Goal: Task Accomplishment & Management: Use online tool/utility

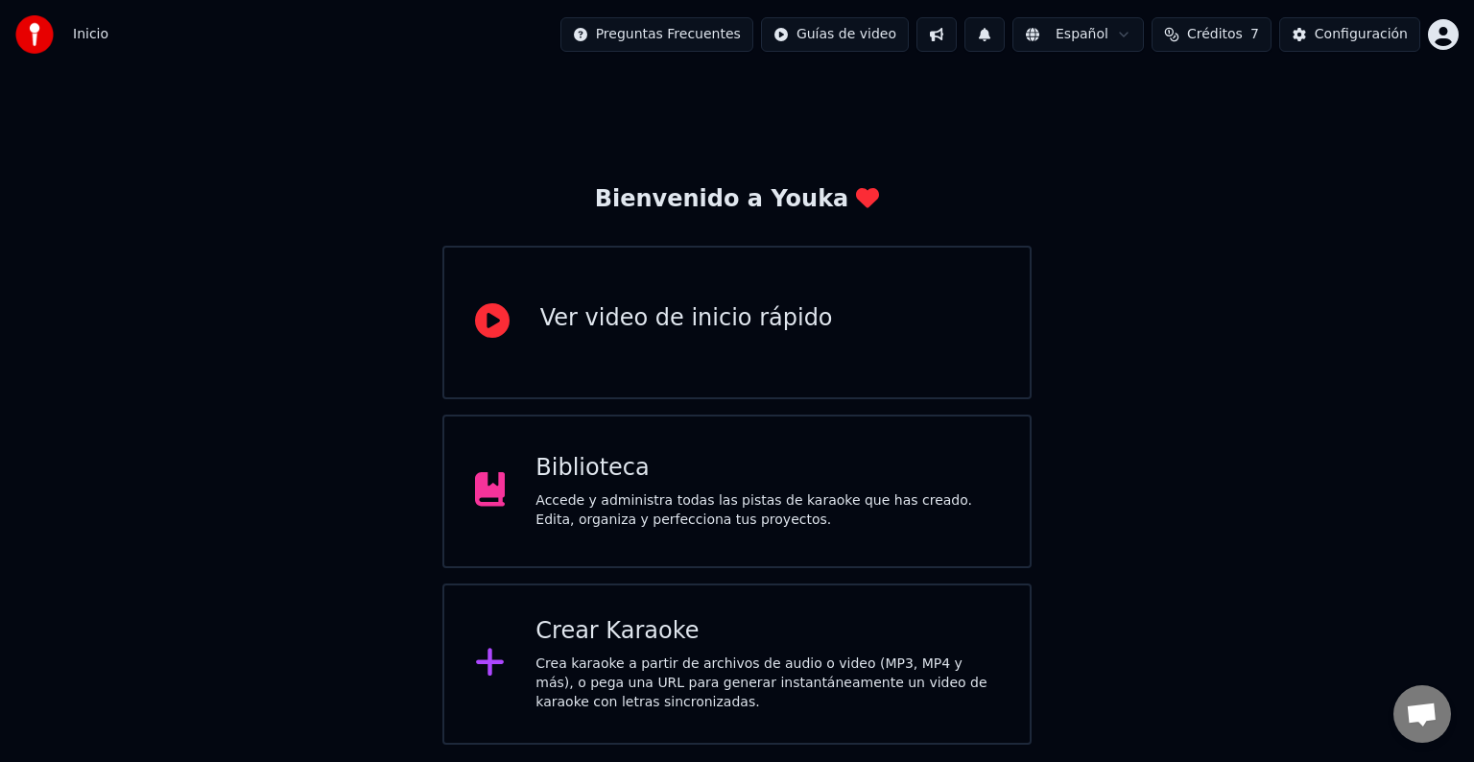
click at [679, 630] on div "Crear Karaoke" at bounding box center [768, 631] width 464 height 31
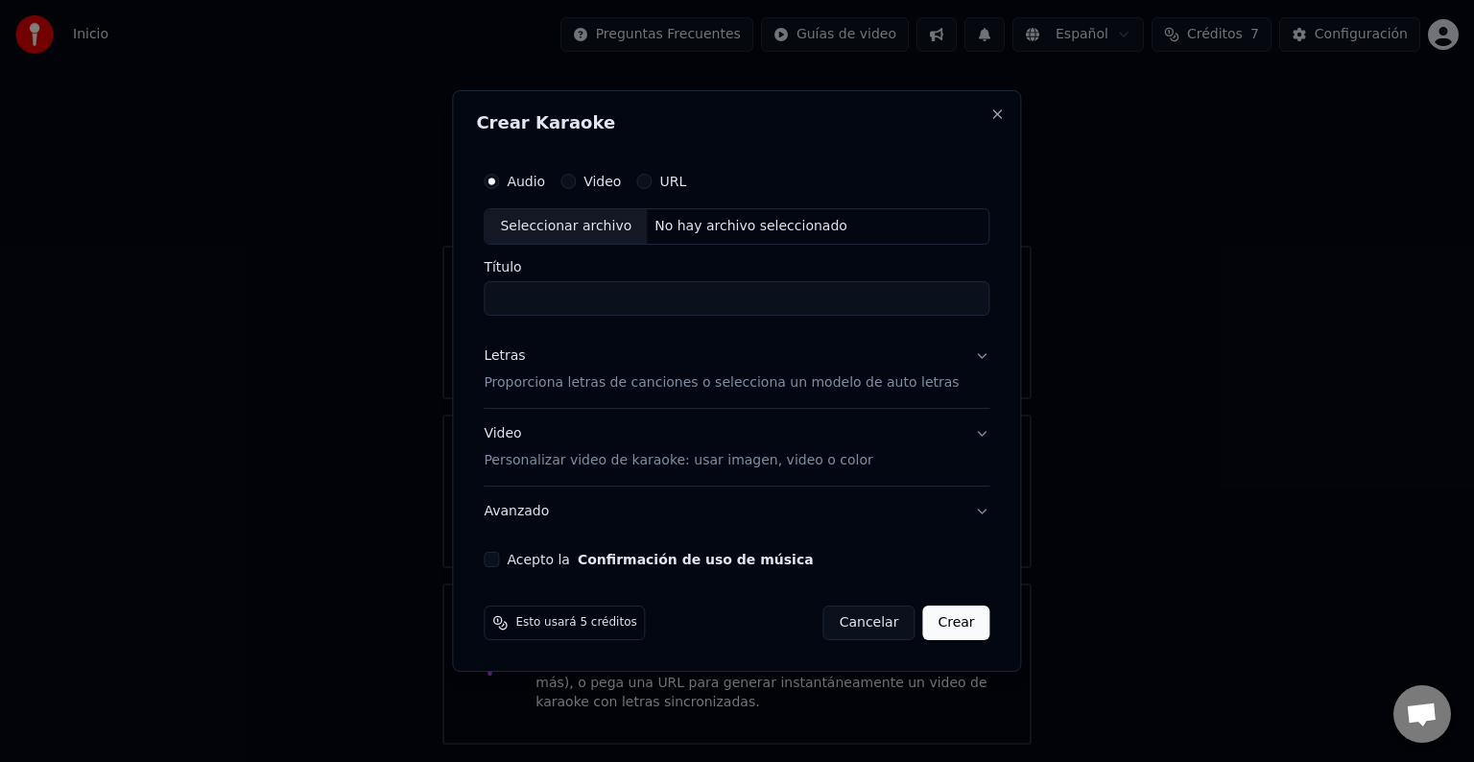
click at [576, 231] on div "Seleccionar archivo" at bounding box center [566, 226] width 162 height 35
drag, startPoint x: 758, startPoint y: 298, endPoint x: 565, endPoint y: 292, distance: 193.0
click at [565, 292] on input "**********" at bounding box center [737, 298] width 506 height 35
type input "********"
click at [963, 359] on button "Letras Proporciona letras de canciones o selecciona un modelo de auto letras" at bounding box center [737, 369] width 506 height 77
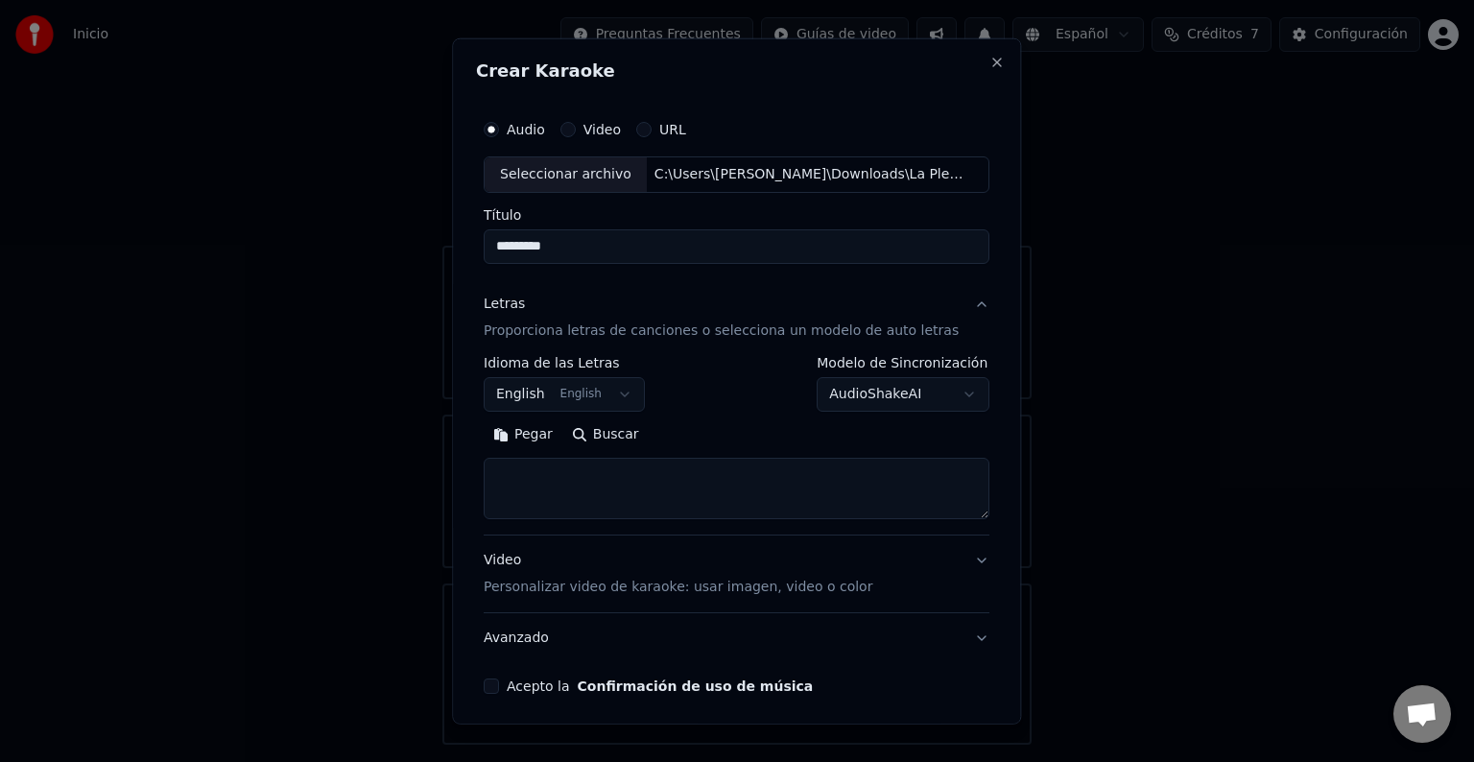
click at [606, 396] on button "English English" at bounding box center [564, 394] width 161 height 35
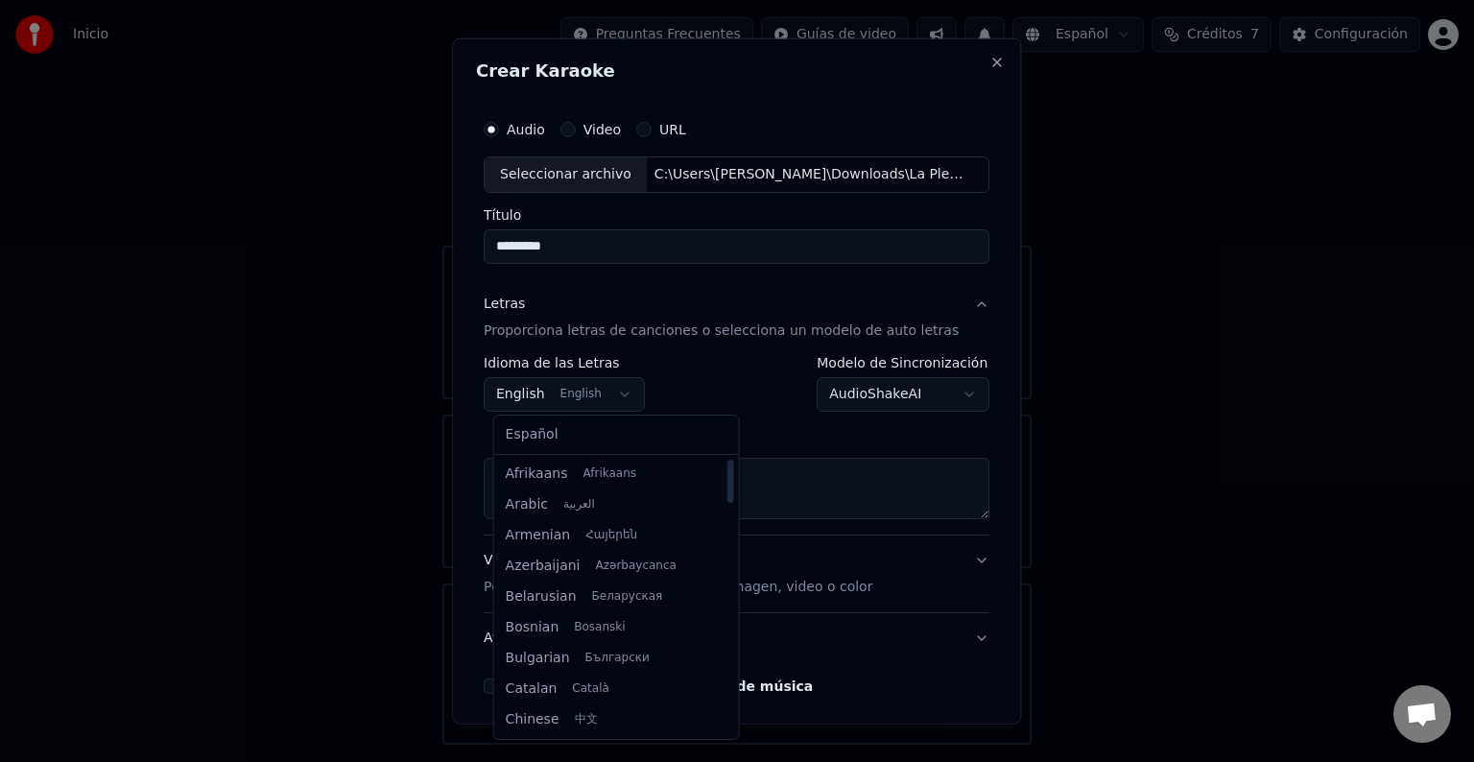
select select "**"
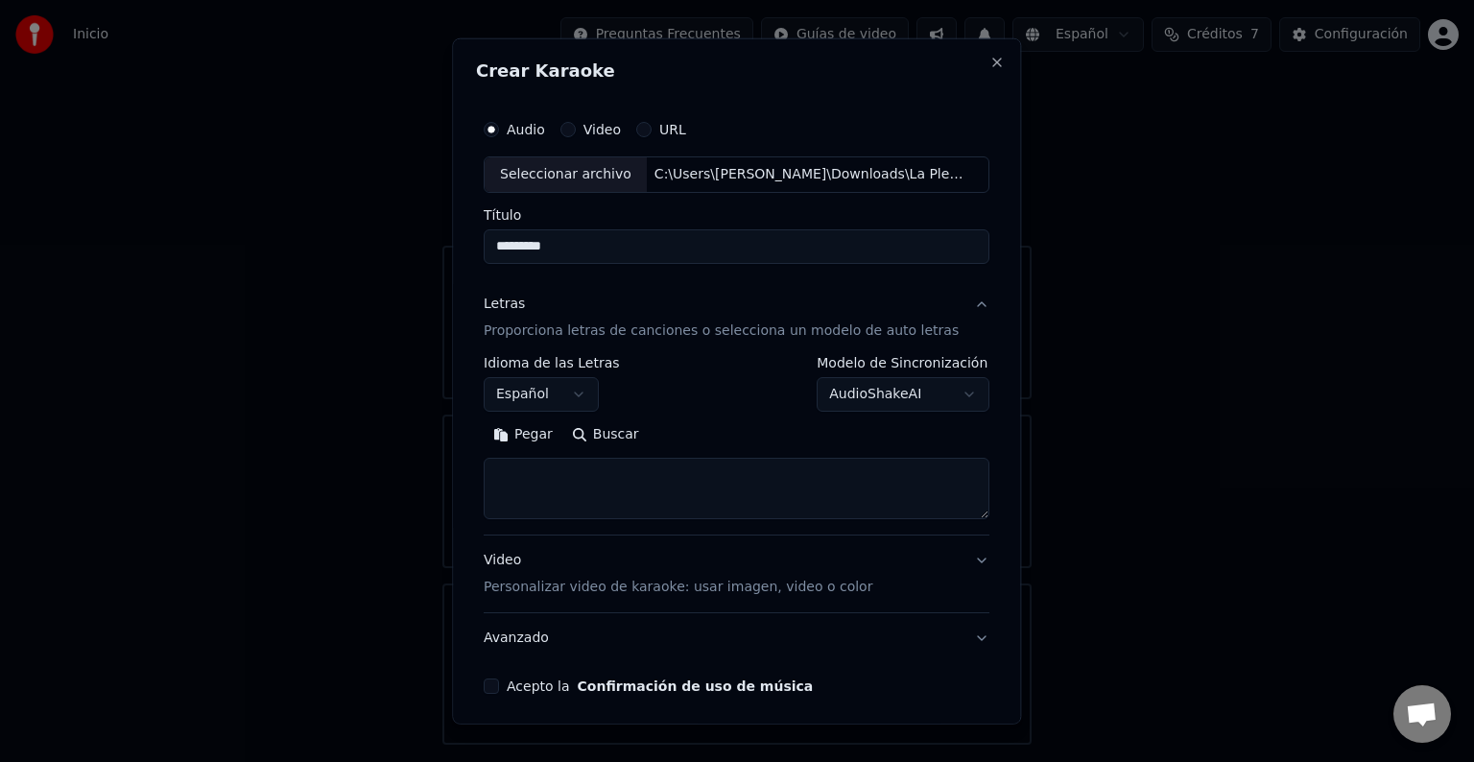
click at [687, 394] on div "**********" at bounding box center [737, 384] width 506 height 56
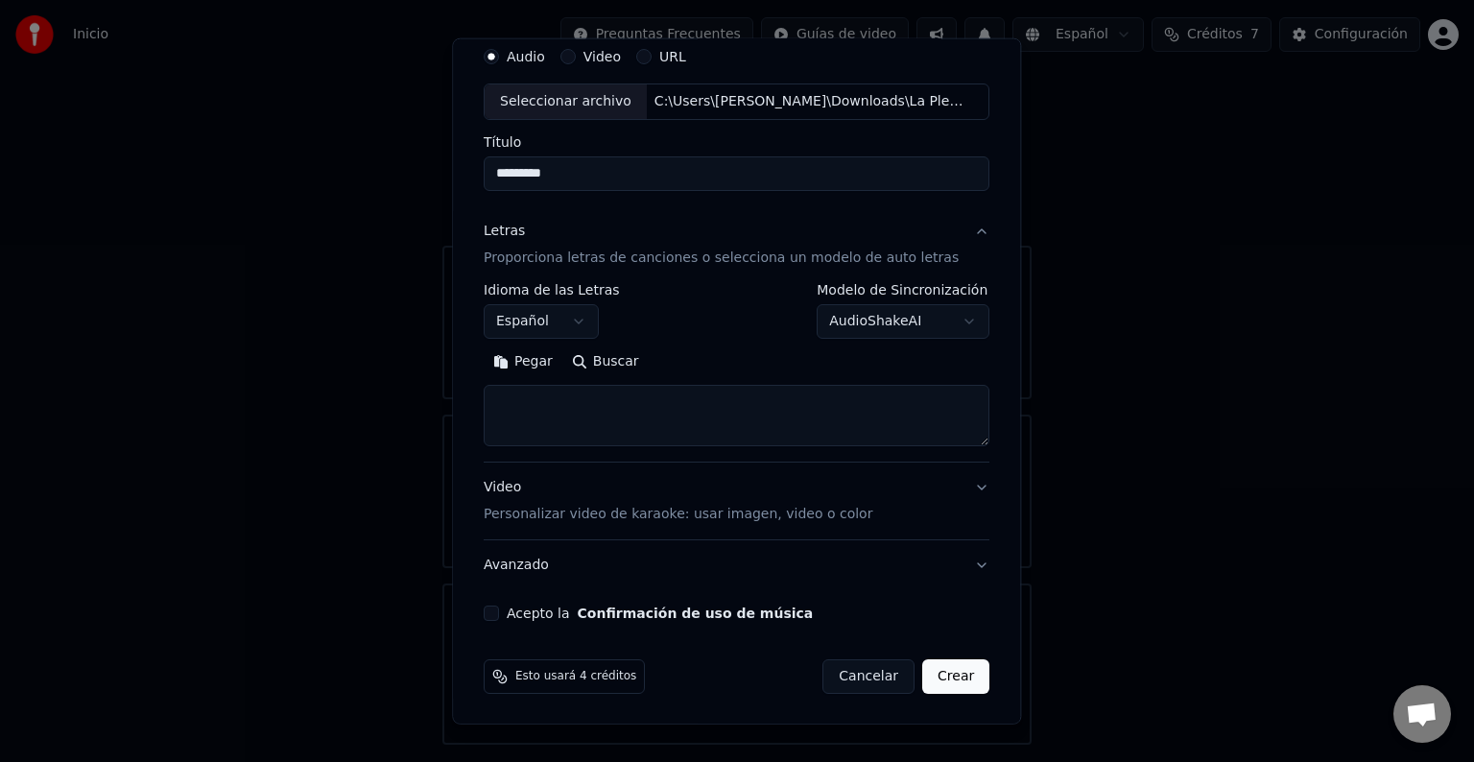
click at [611, 426] on textarea at bounding box center [737, 415] width 506 height 61
paste textarea "**********"
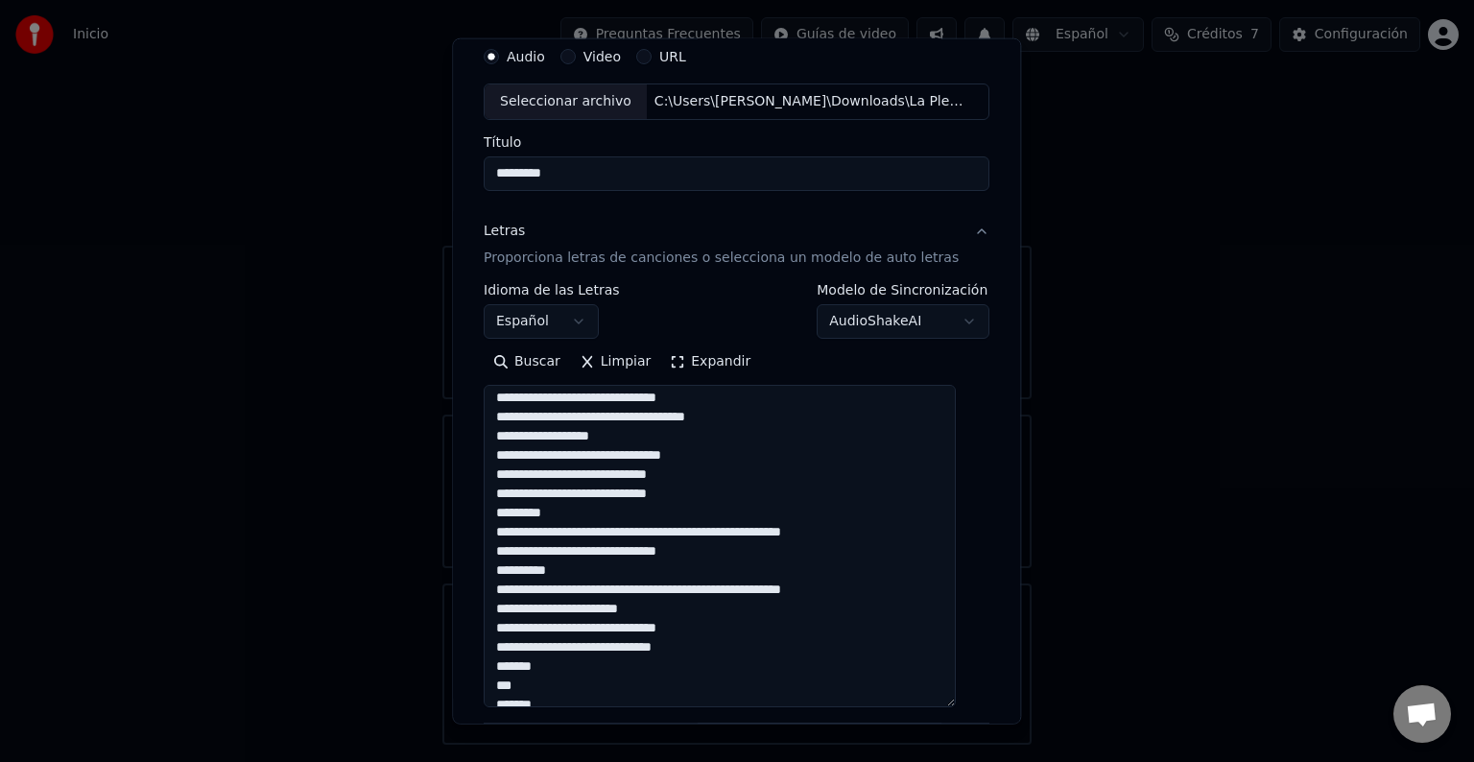
scroll to position [655, 0]
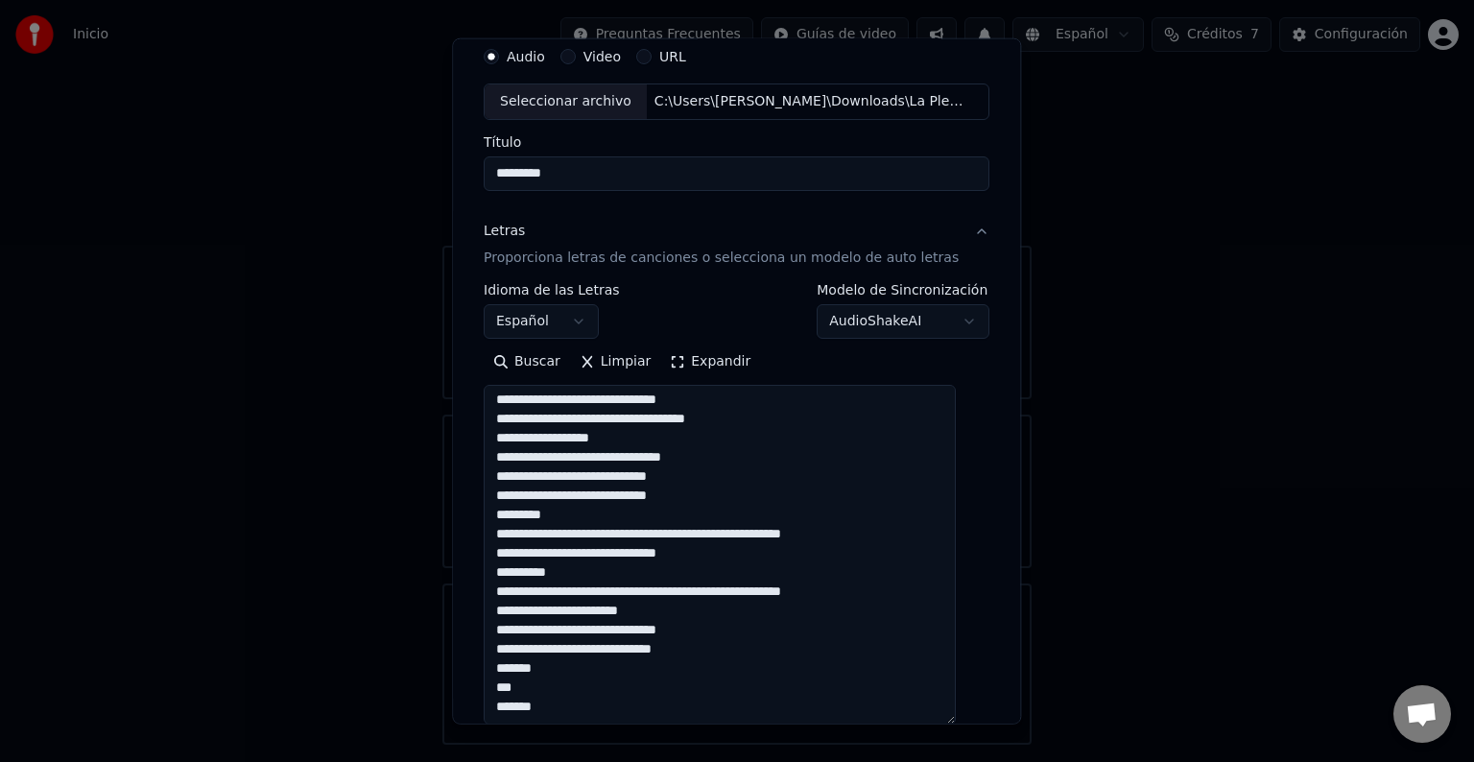
drag, startPoint x: 957, startPoint y: 442, endPoint x: 939, endPoint y: 722, distance: 279.9
click at [939, 722] on textarea at bounding box center [720, 555] width 472 height 340
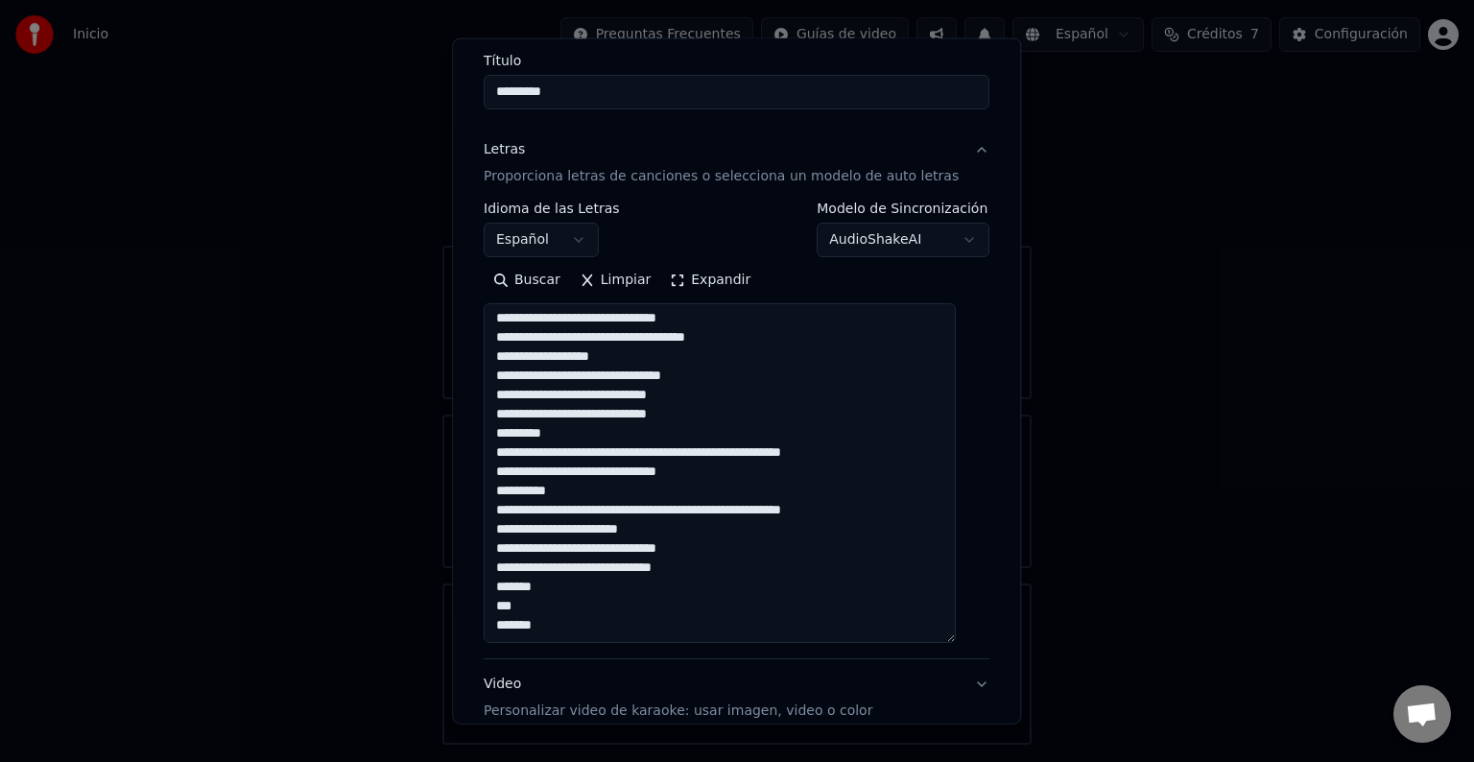
scroll to position [351, 0]
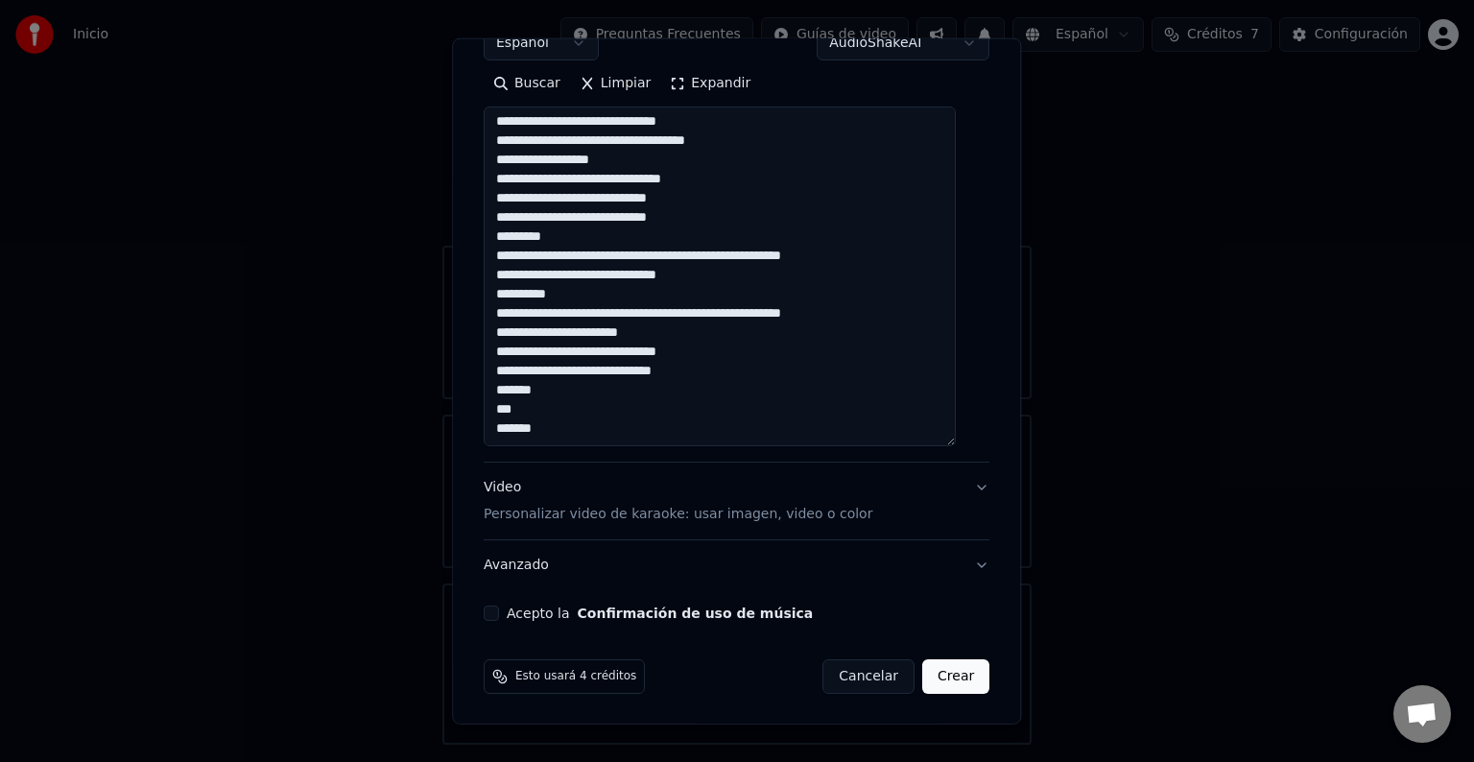
drag, startPoint x: 539, startPoint y: 410, endPoint x: 501, endPoint y: 392, distance: 42.5
click at [501, 392] on textarea at bounding box center [720, 277] width 472 height 340
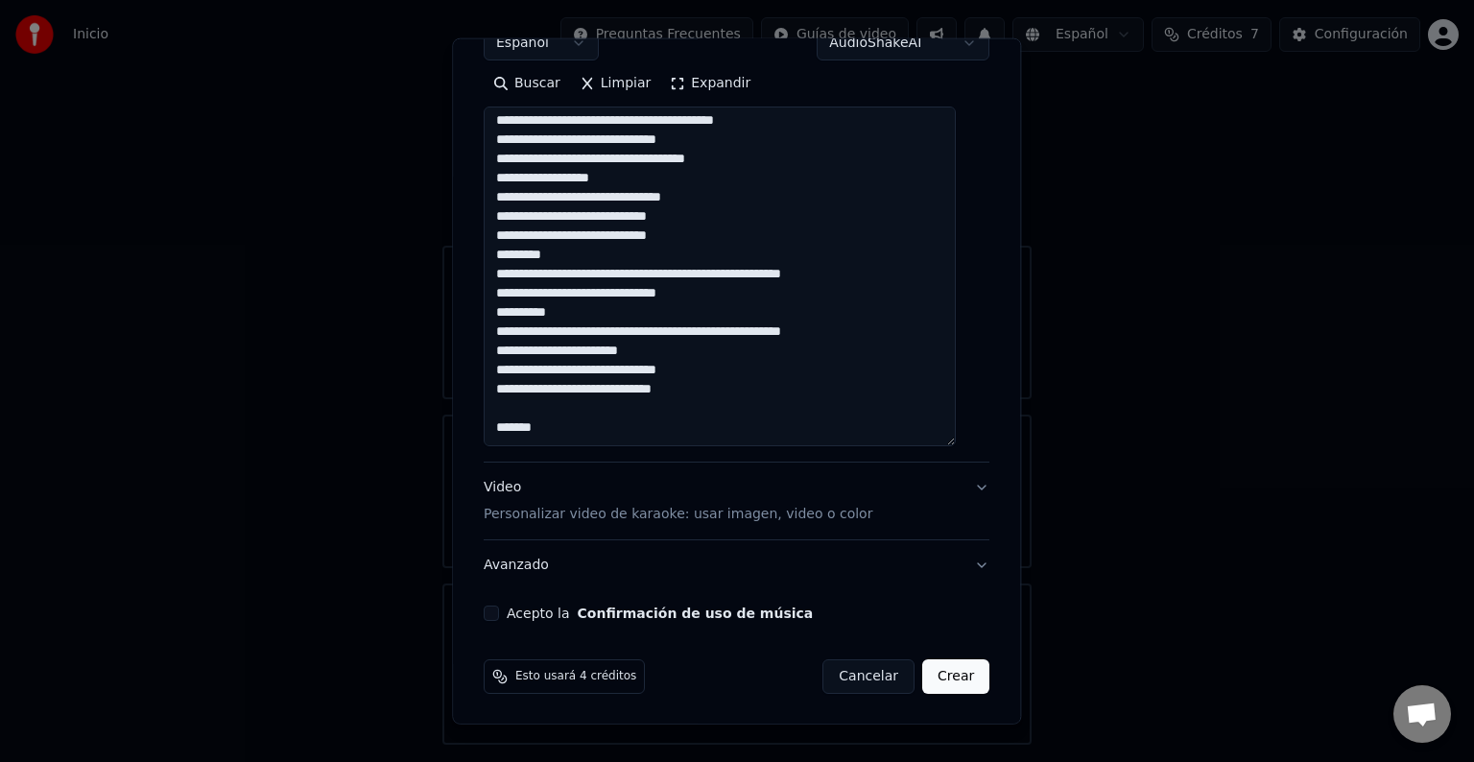
scroll to position [635, 0]
drag, startPoint x: 726, startPoint y: 388, endPoint x: 657, endPoint y: 393, distance: 68.3
click at [657, 393] on textarea at bounding box center [720, 277] width 472 height 340
click at [875, 328] on textarea at bounding box center [720, 277] width 472 height 340
click at [677, 334] on textarea at bounding box center [720, 277] width 472 height 340
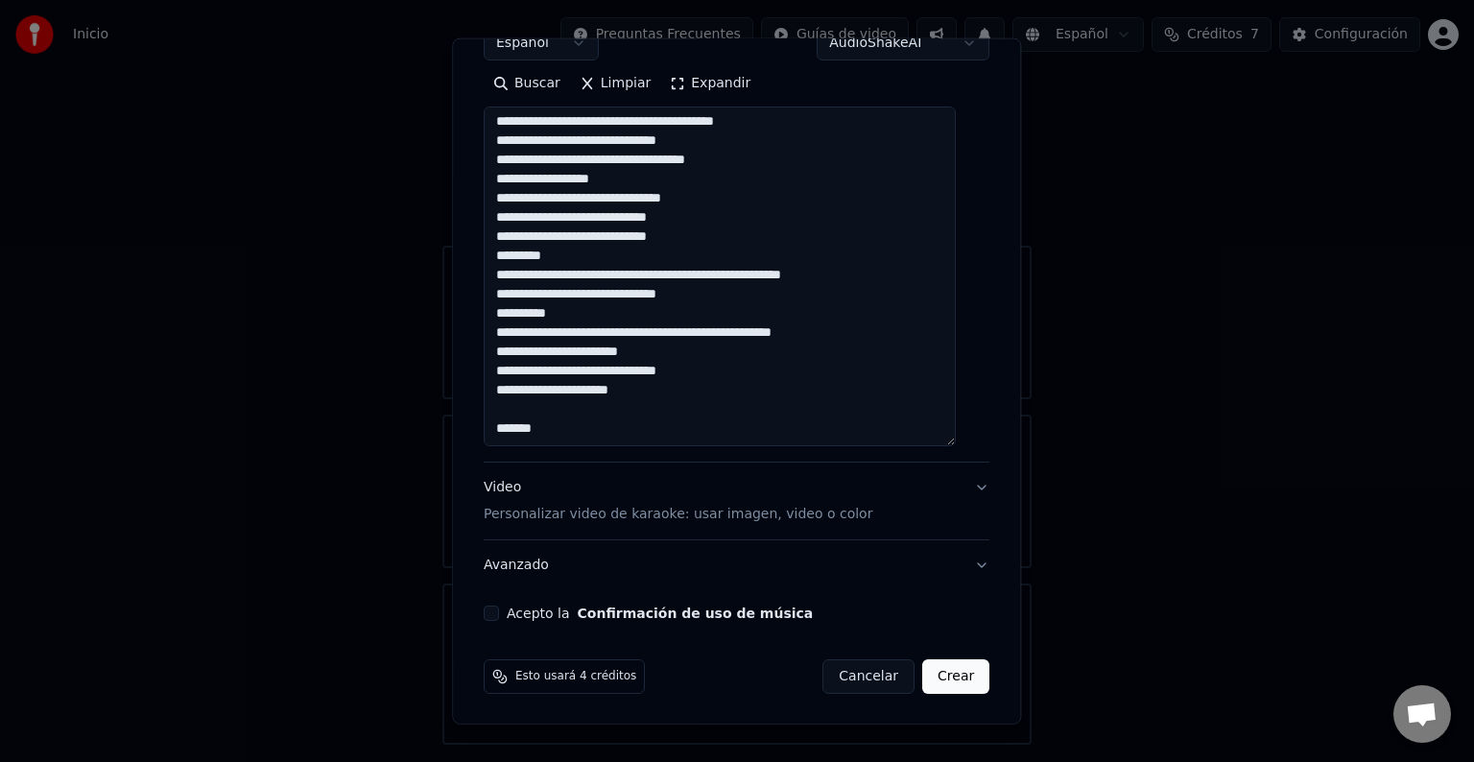
drag, startPoint x: 717, startPoint y: 297, endPoint x: 674, endPoint y: 296, distance: 43.2
click at [674, 296] on textarea at bounding box center [720, 277] width 472 height 340
click at [679, 272] on textarea at bounding box center [720, 277] width 472 height 340
click at [874, 272] on textarea at bounding box center [720, 277] width 472 height 340
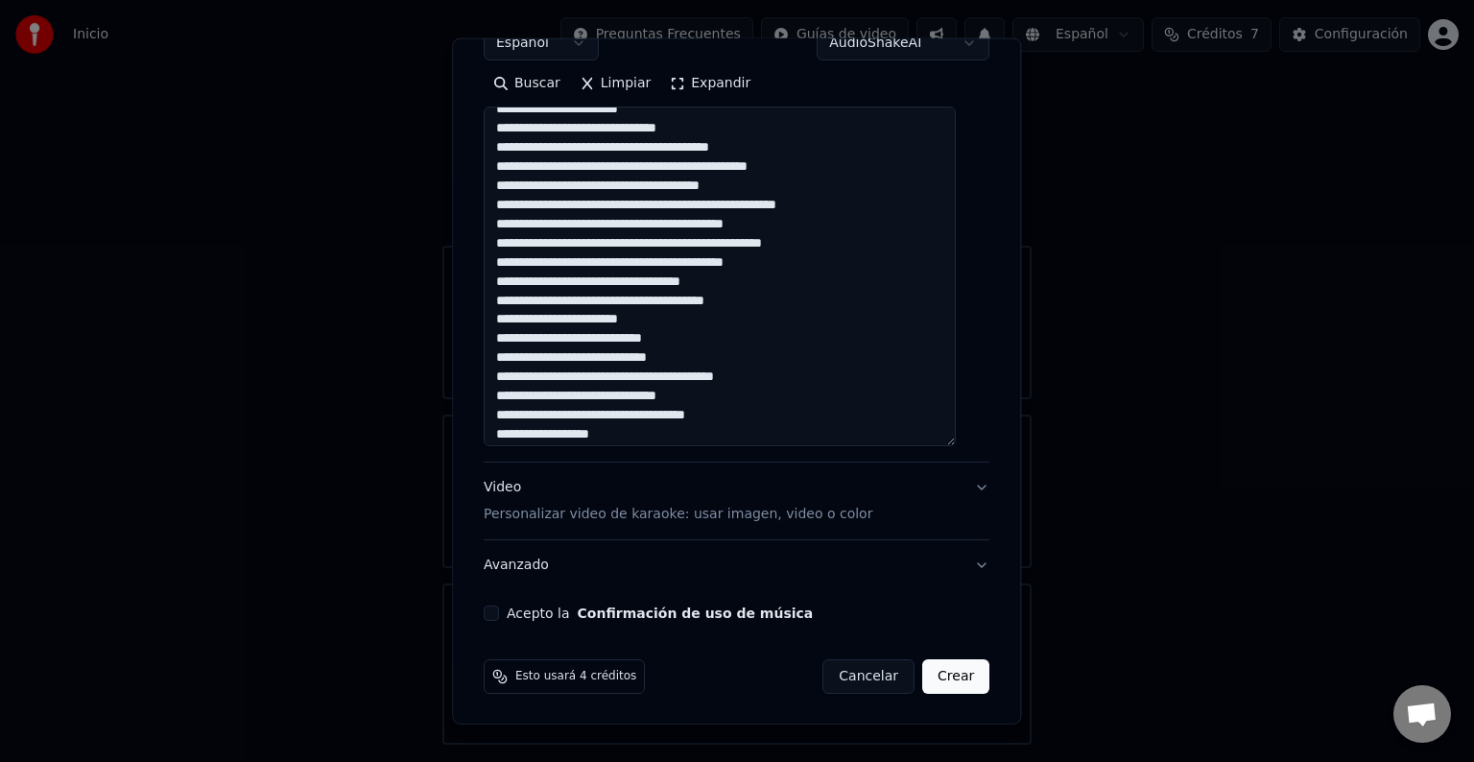
scroll to position [347, 0]
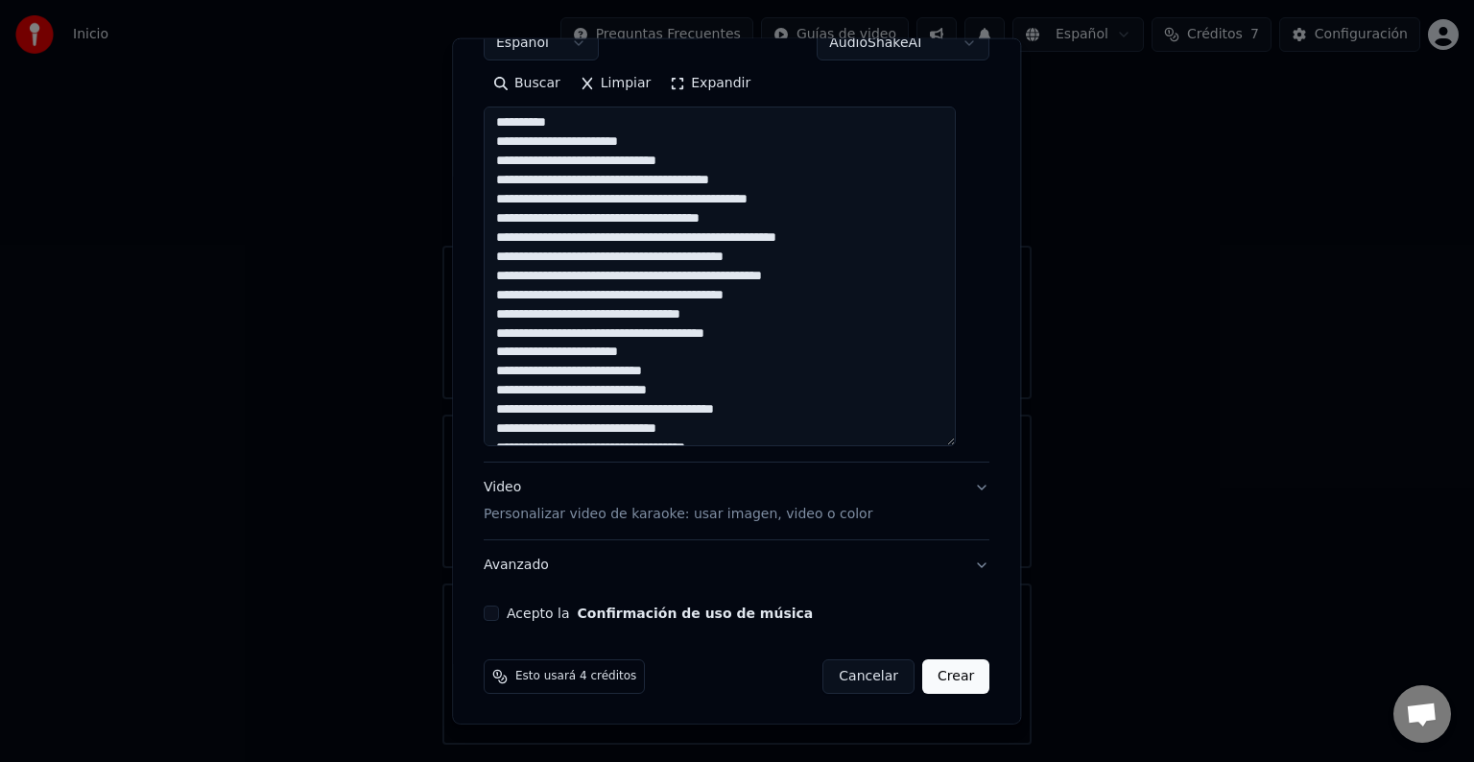
drag, startPoint x: 845, startPoint y: 275, endPoint x: 795, endPoint y: 276, distance: 49.9
click at [795, 276] on textarea at bounding box center [720, 277] width 472 height 340
drag, startPoint x: 849, startPoint y: 239, endPoint x: 795, endPoint y: 238, distance: 54.7
click at [795, 238] on textarea at bounding box center [720, 277] width 472 height 340
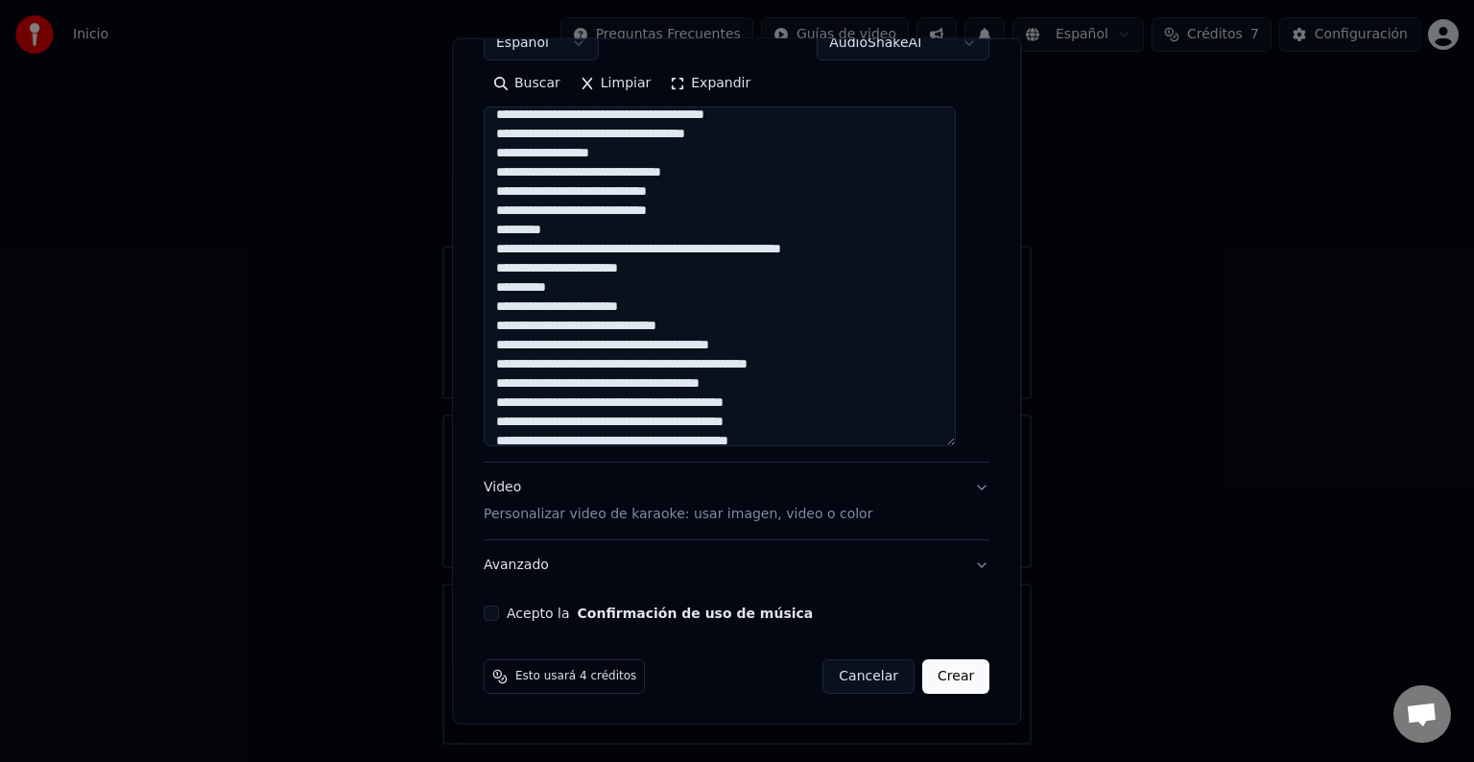
scroll to position [155, 0]
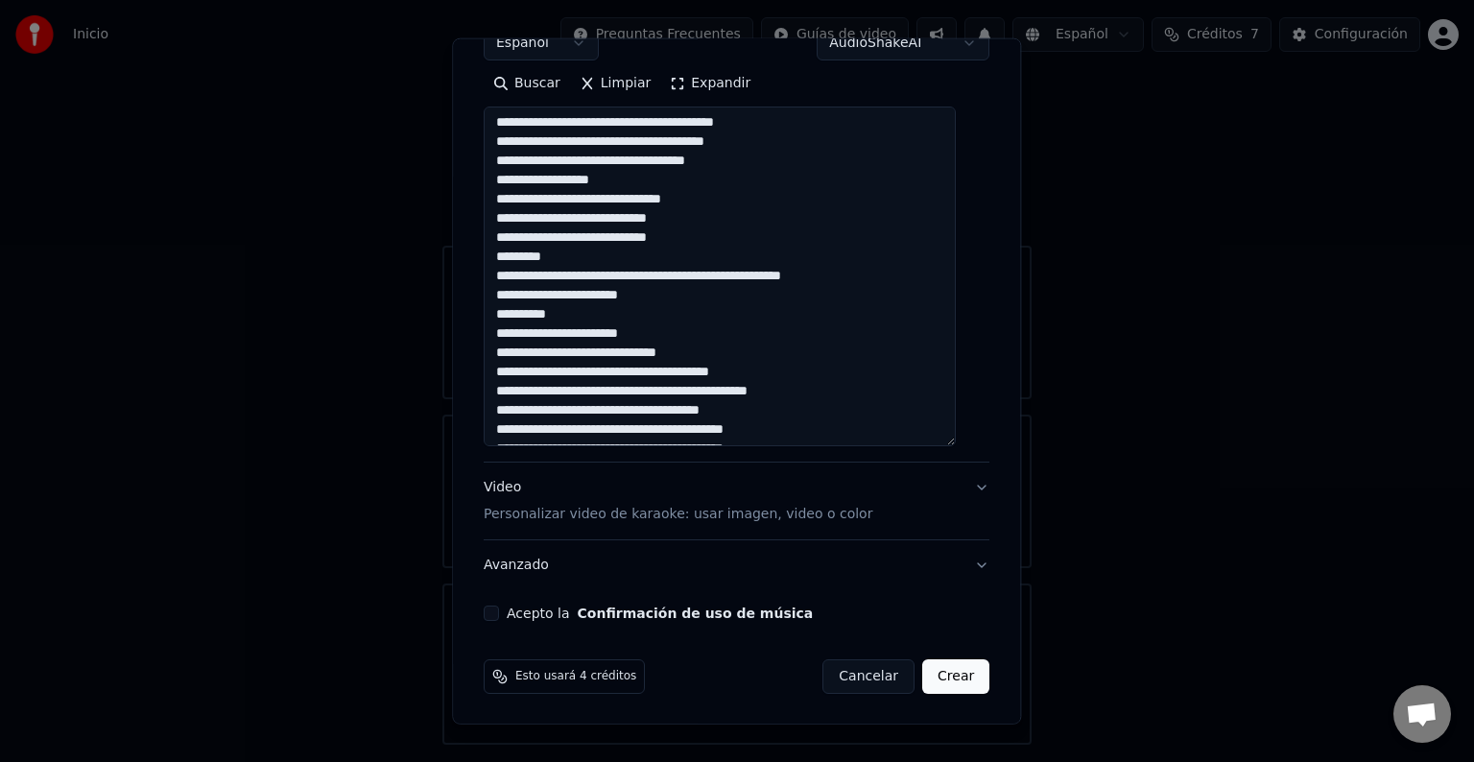
drag, startPoint x: 881, startPoint y: 273, endPoint x: 672, endPoint y: 276, distance: 209.3
click at [672, 276] on textarea at bounding box center [720, 277] width 472 height 340
drag, startPoint x: 626, startPoint y: 346, endPoint x: 589, endPoint y: 349, distance: 36.7
click at [589, 349] on textarea at bounding box center [720, 277] width 472 height 340
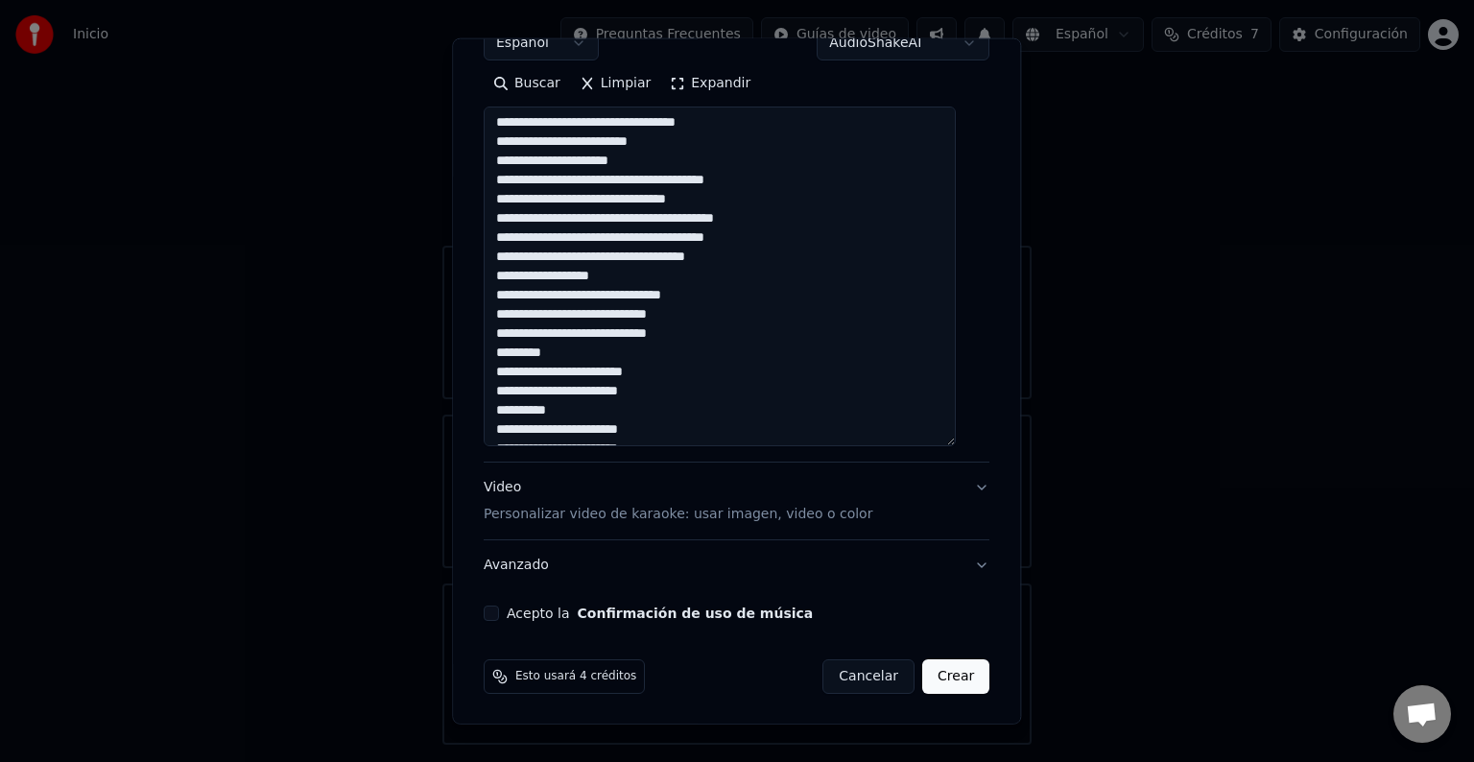
drag, startPoint x: 774, startPoint y: 239, endPoint x: 724, endPoint y: 239, distance: 49.9
click at [724, 239] on textarea at bounding box center [720, 277] width 472 height 340
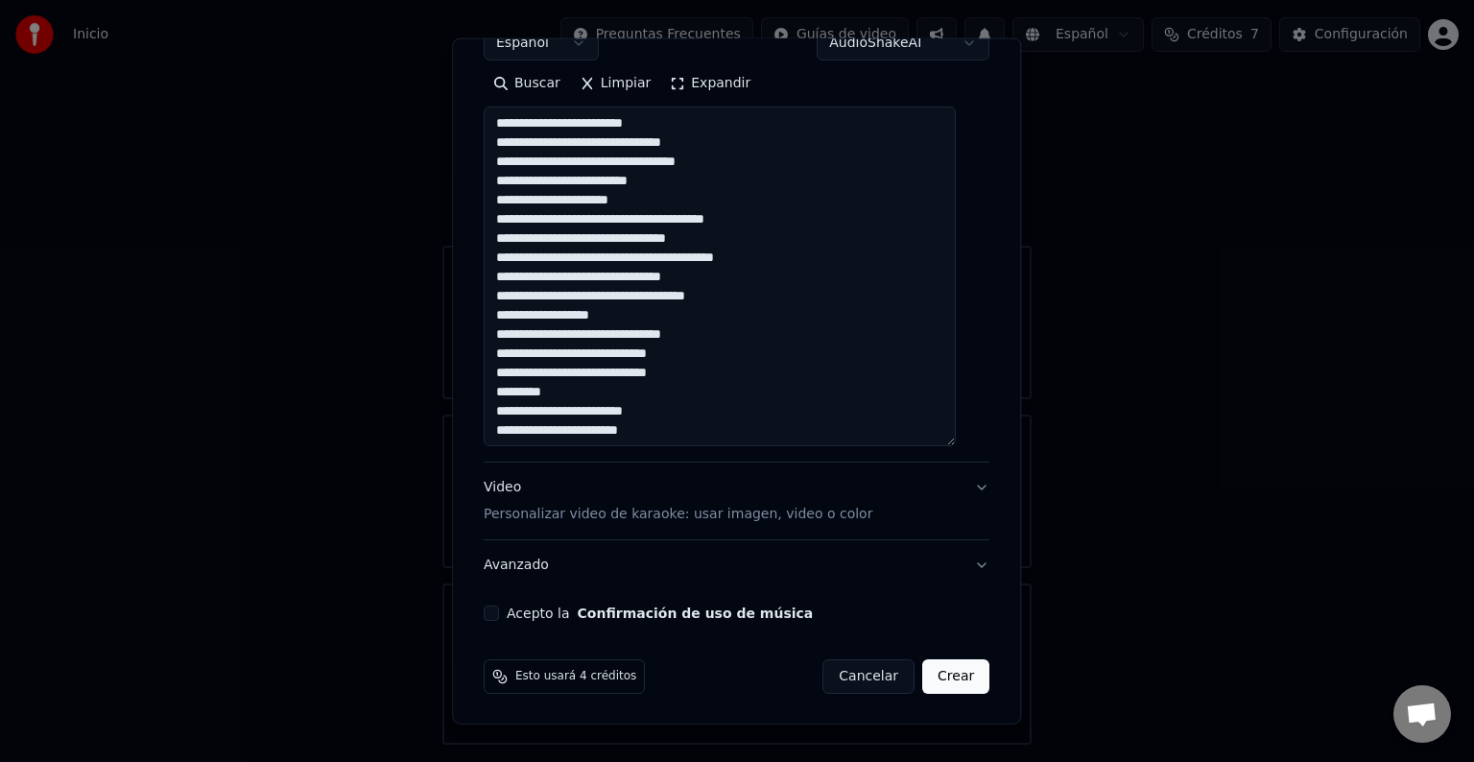
scroll to position [0, 0]
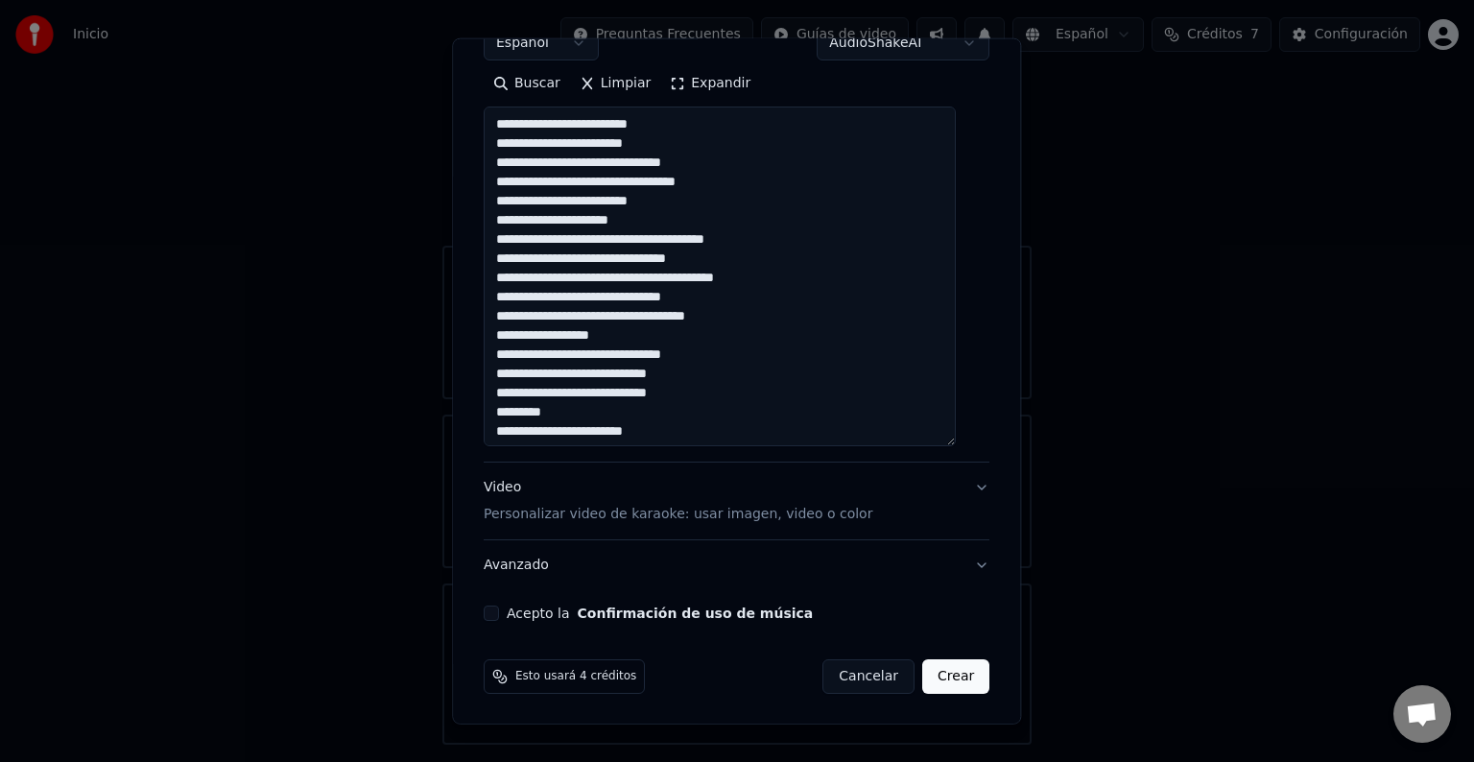
drag, startPoint x: 748, startPoint y: 239, endPoint x: 680, endPoint y: 236, distance: 68.2
click at [680, 236] on textarea at bounding box center [720, 277] width 472 height 340
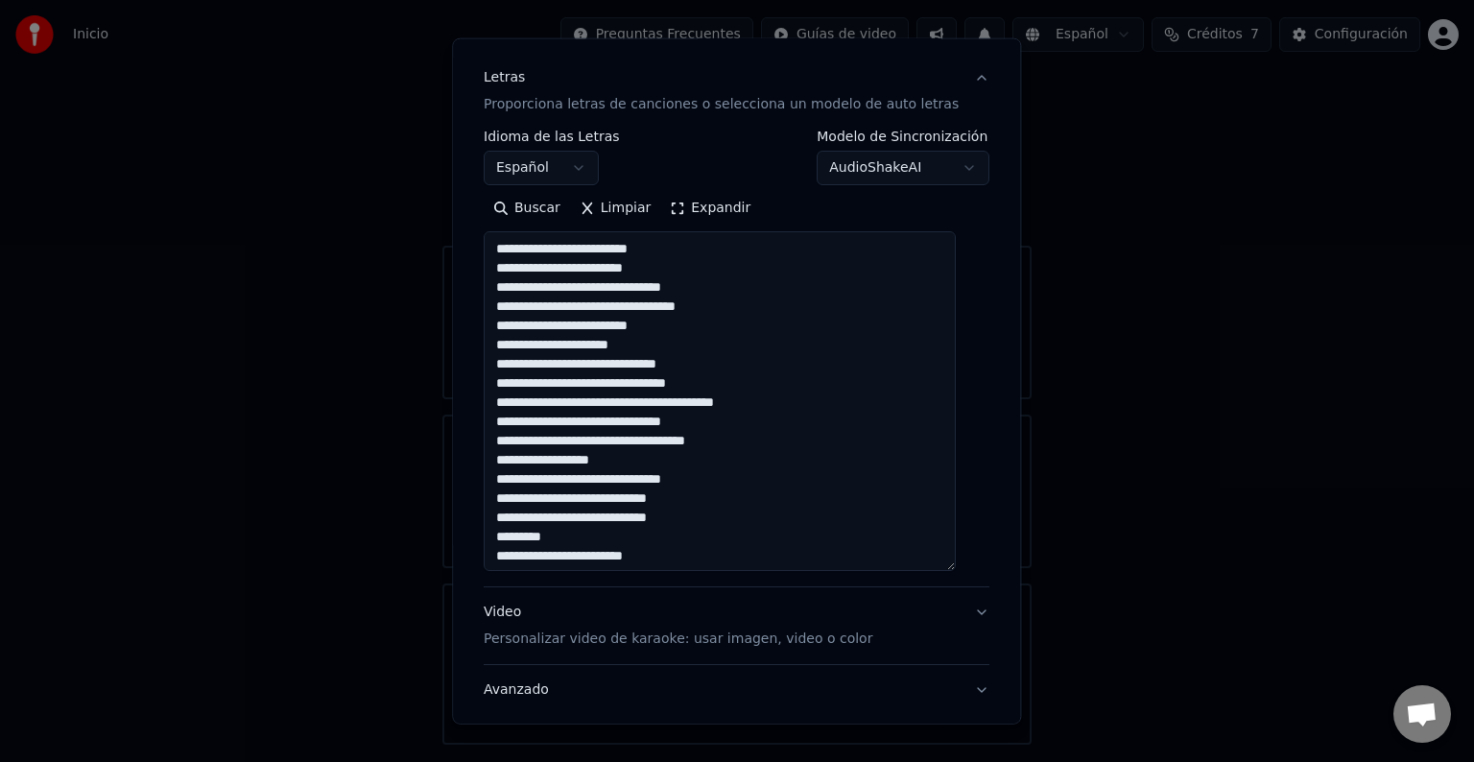
scroll to position [255, 0]
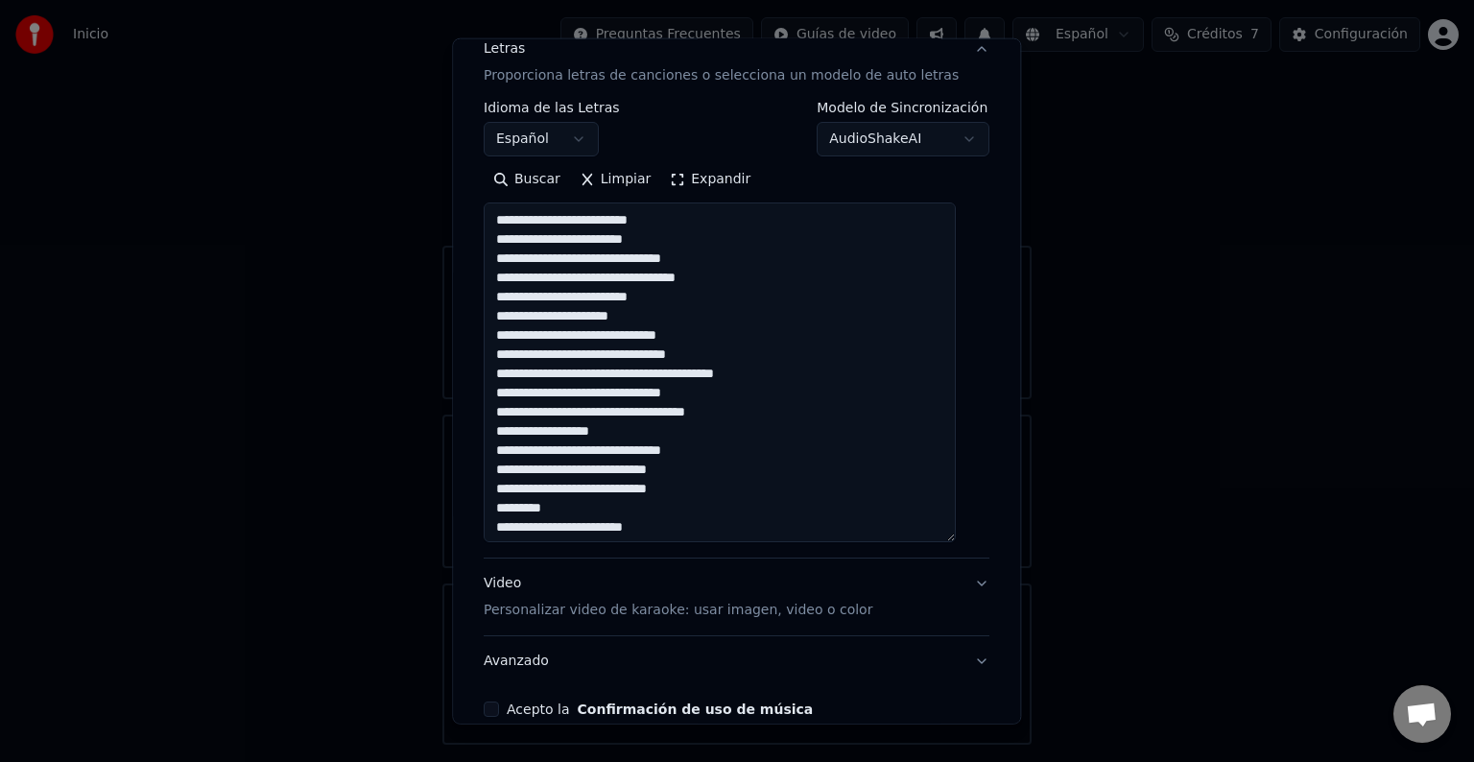
click at [721, 290] on textarea at bounding box center [720, 373] width 472 height 340
click at [718, 230] on textarea at bounding box center [720, 373] width 472 height 340
click at [724, 299] on textarea at bounding box center [720, 373] width 472 height 340
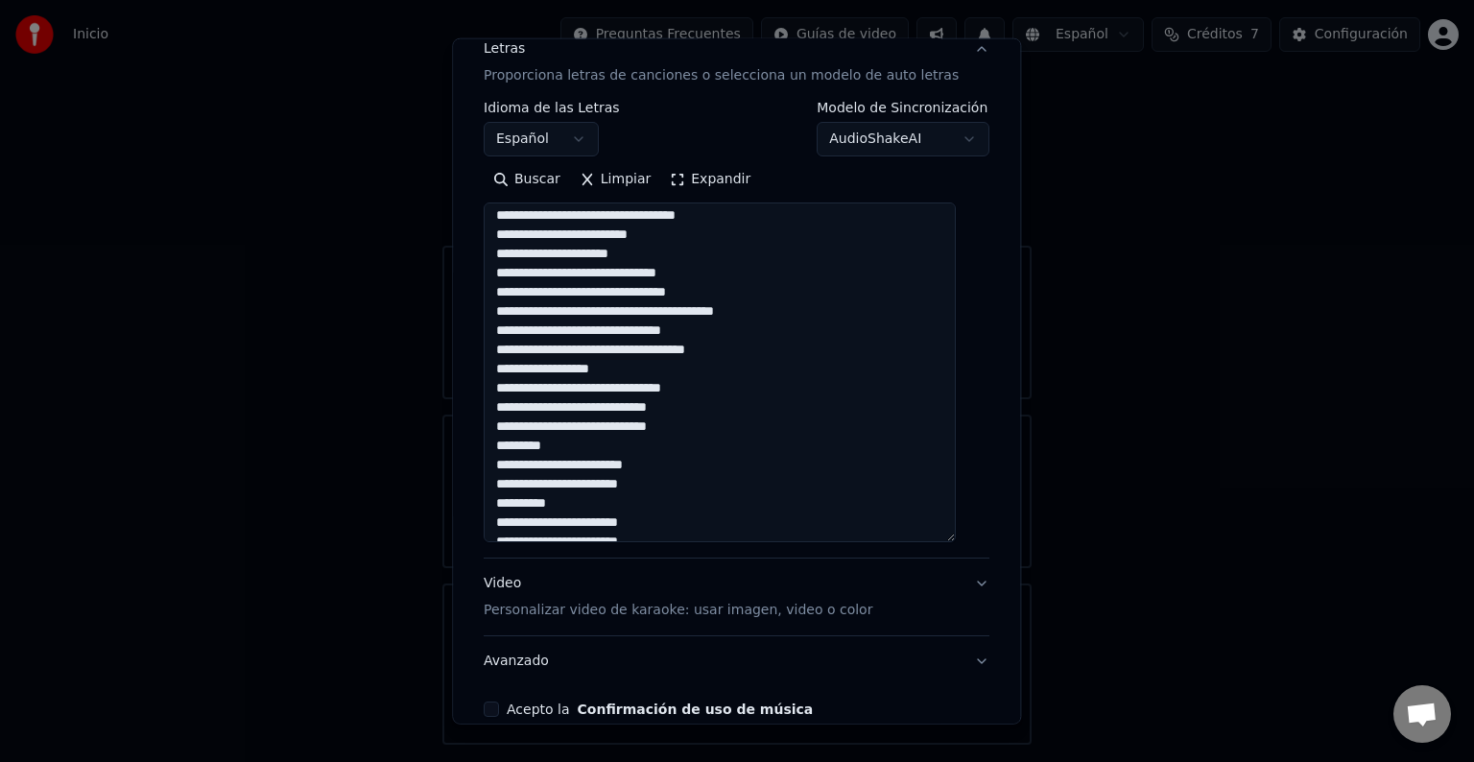
scroll to position [96, 0]
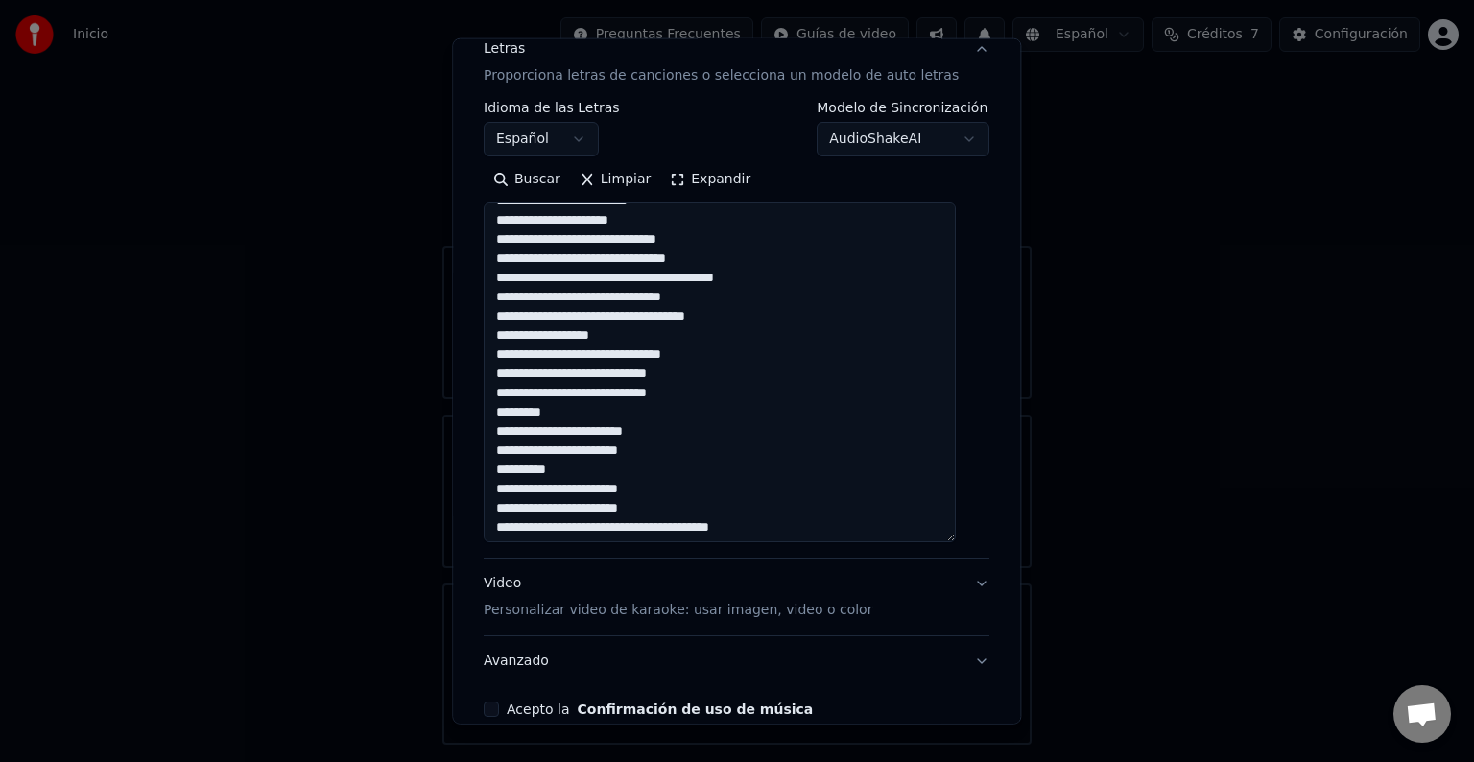
click at [761, 284] on textarea at bounding box center [720, 373] width 472 height 340
click at [761, 367] on textarea at bounding box center [720, 373] width 472 height 340
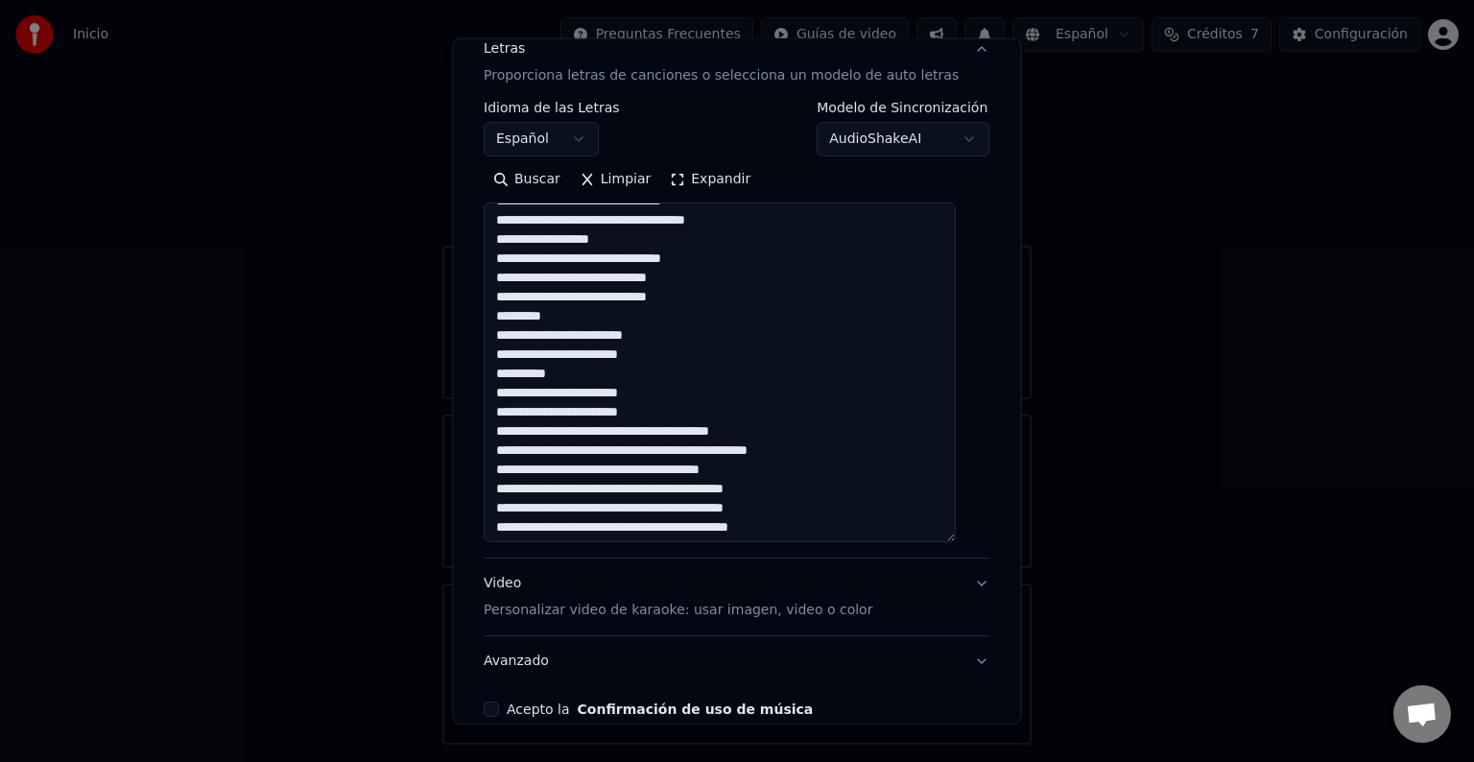
click at [707, 343] on textarea at bounding box center [720, 373] width 472 height 340
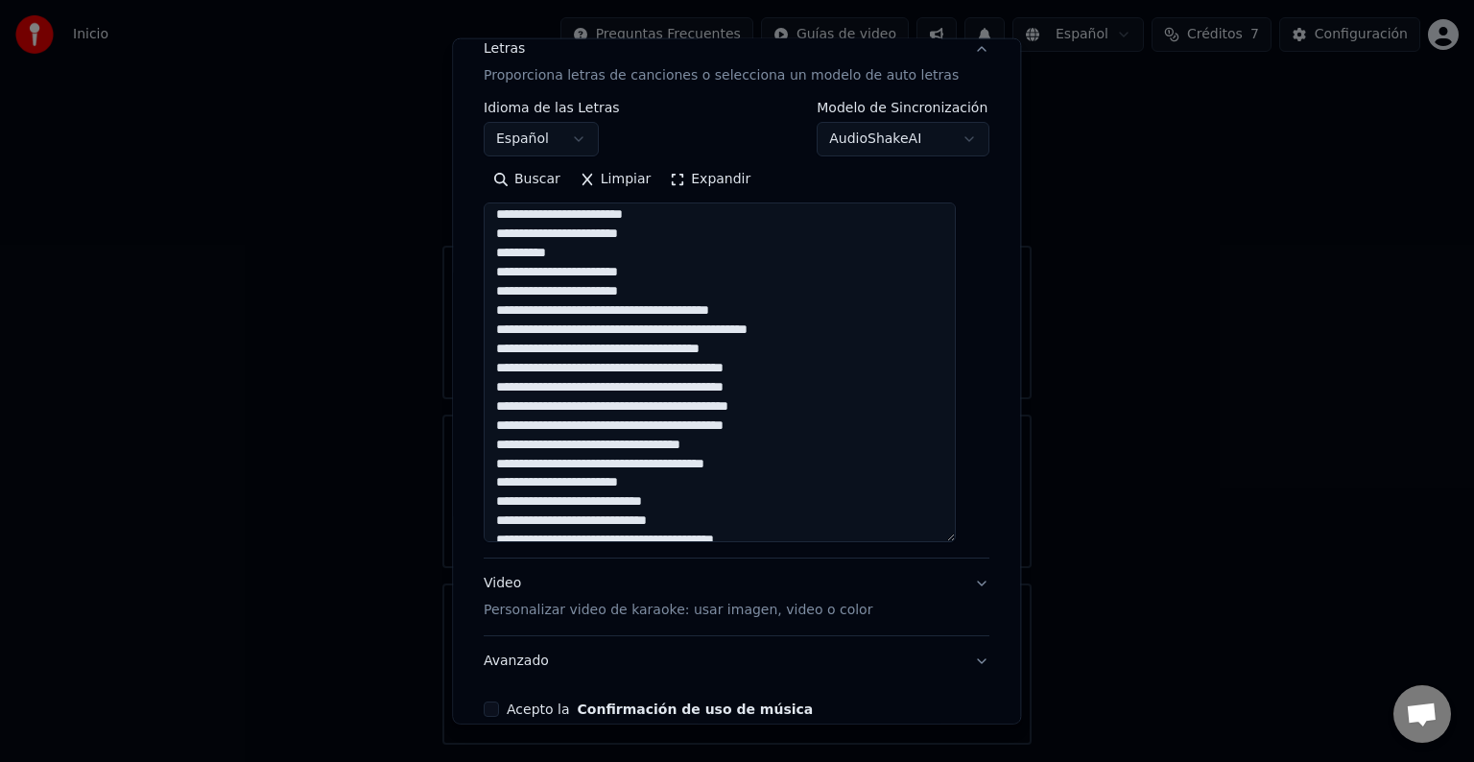
scroll to position [288, 0]
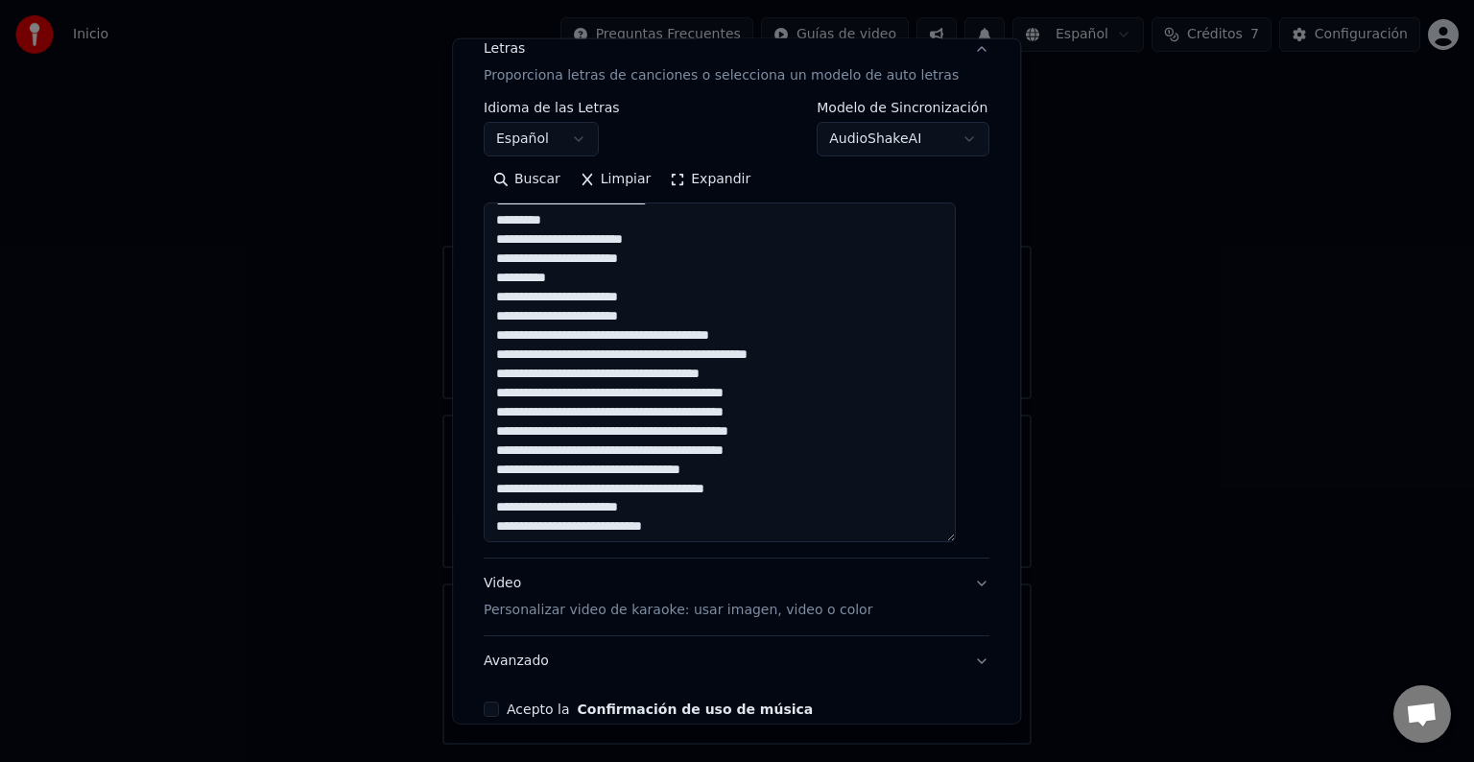
click at [764, 303] on textarea at bounding box center [720, 373] width 472 height 340
click at [848, 370] on textarea at bounding box center [720, 373] width 472 height 340
click at [843, 398] on textarea at bounding box center [720, 373] width 472 height 340
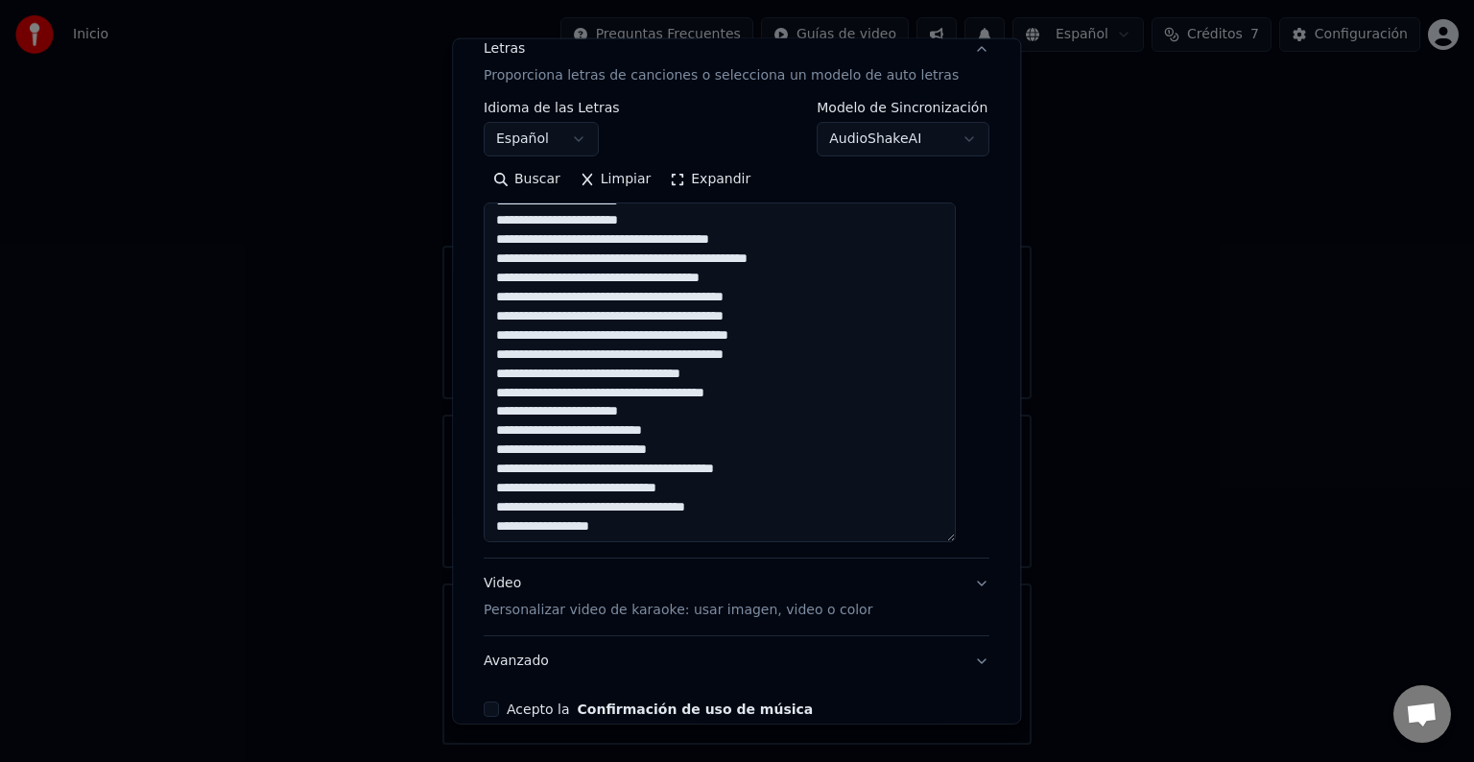
click at [814, 405] on textarea at bounding box center [720, 373] width 472 height 340
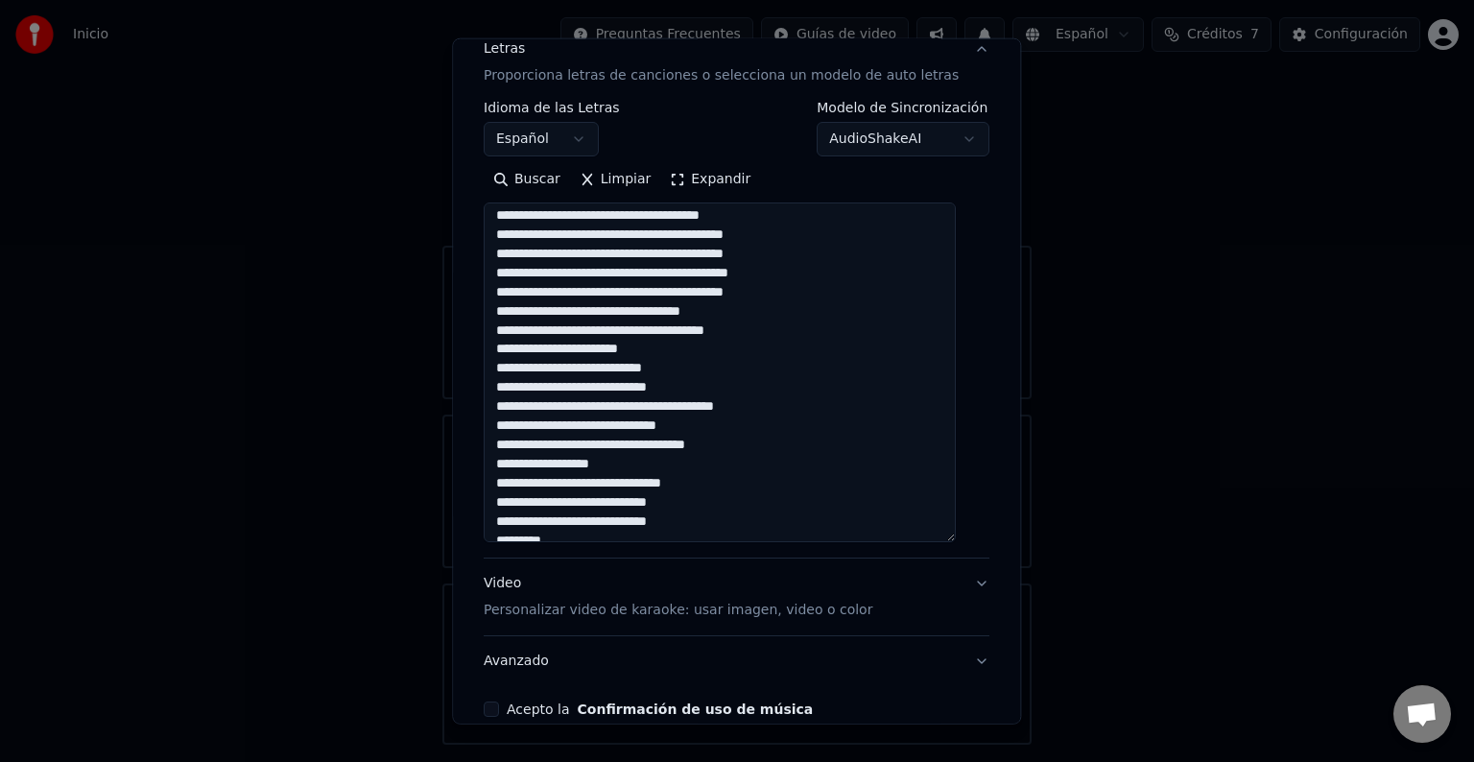
scroll to position [480, 0]
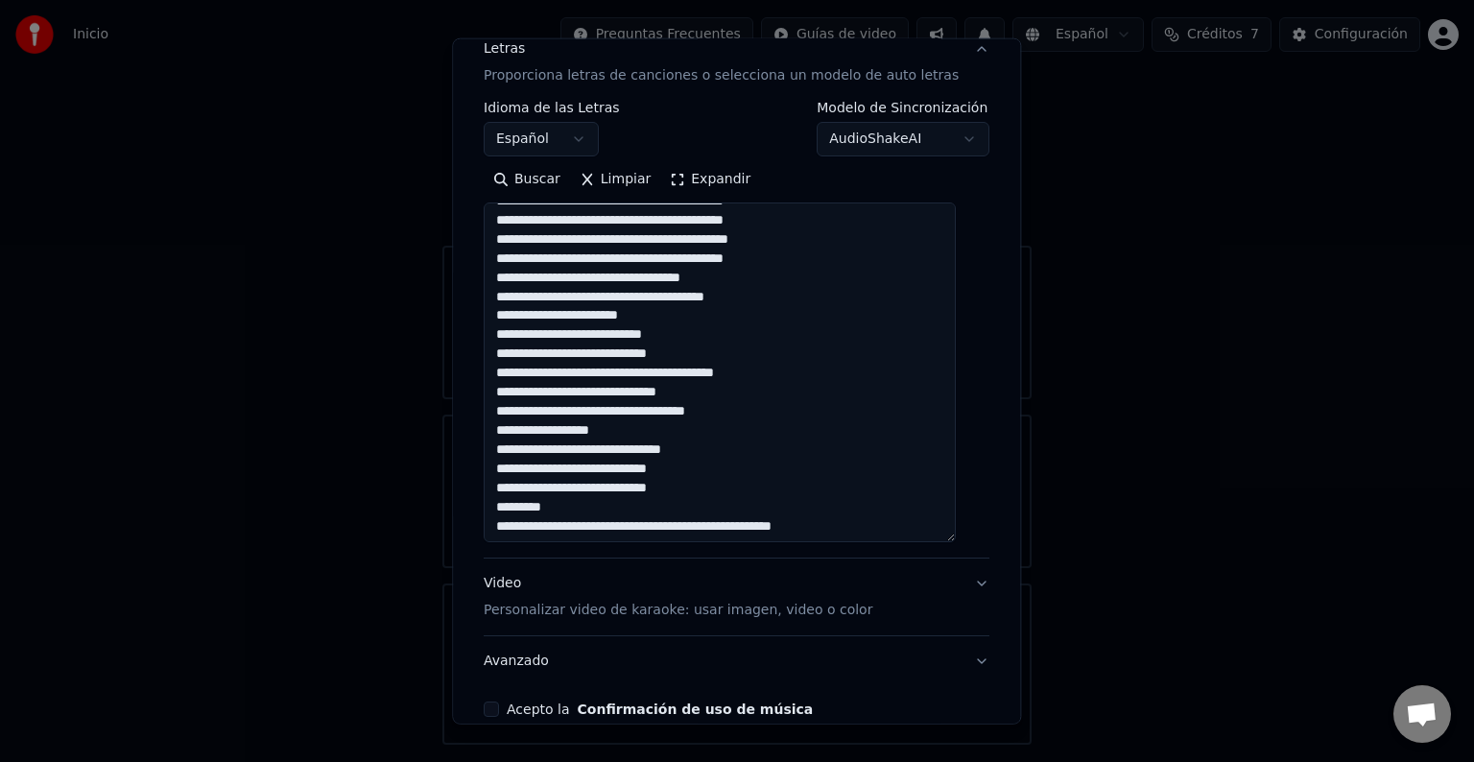
click at [772, 371] on textarea at bounding box center [720, 373] width 472 height 340
click at [764, 435] on textarea at bounding box center [720, 373] width 472 height 340
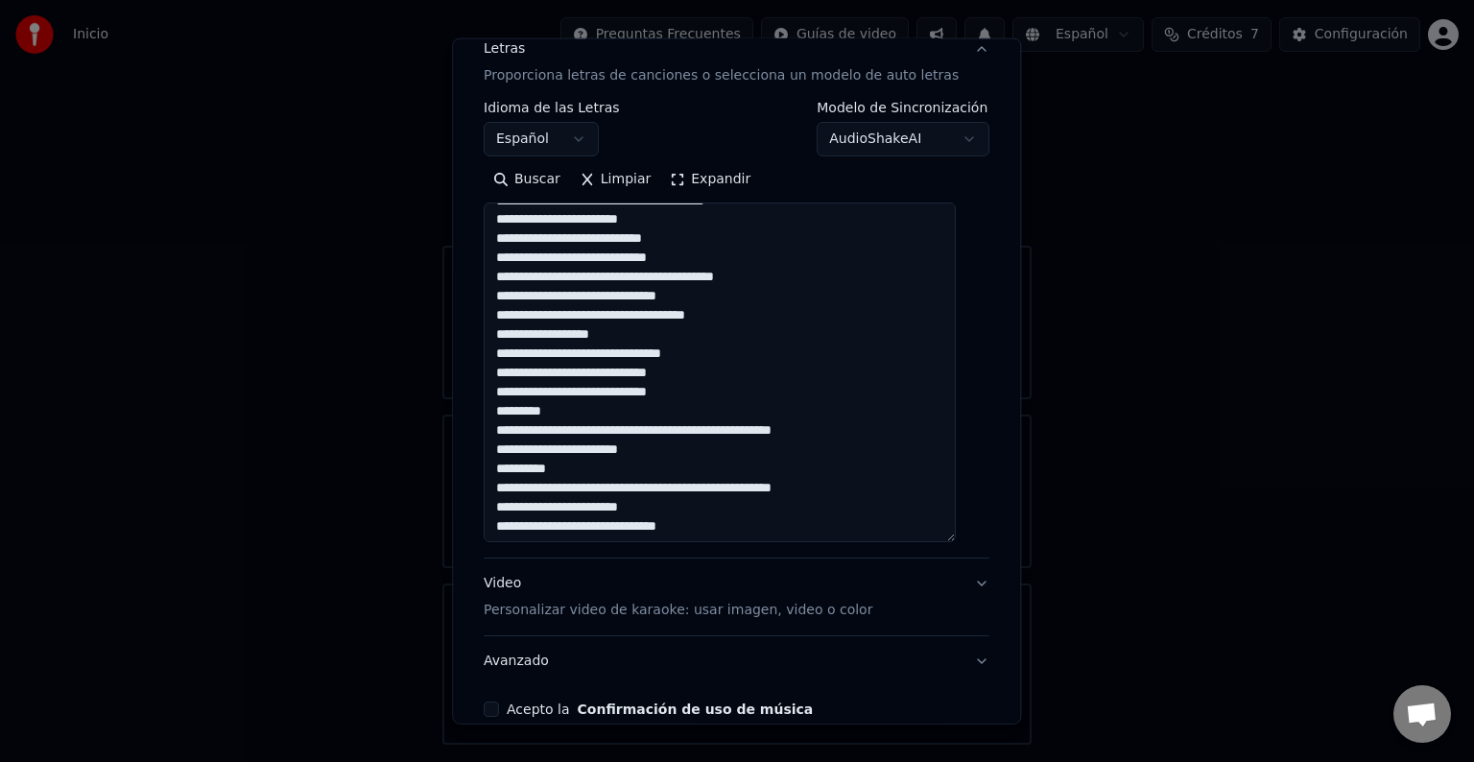
click at [752, 388] on textarea at bounding box center [720, 373] width 472 height 340
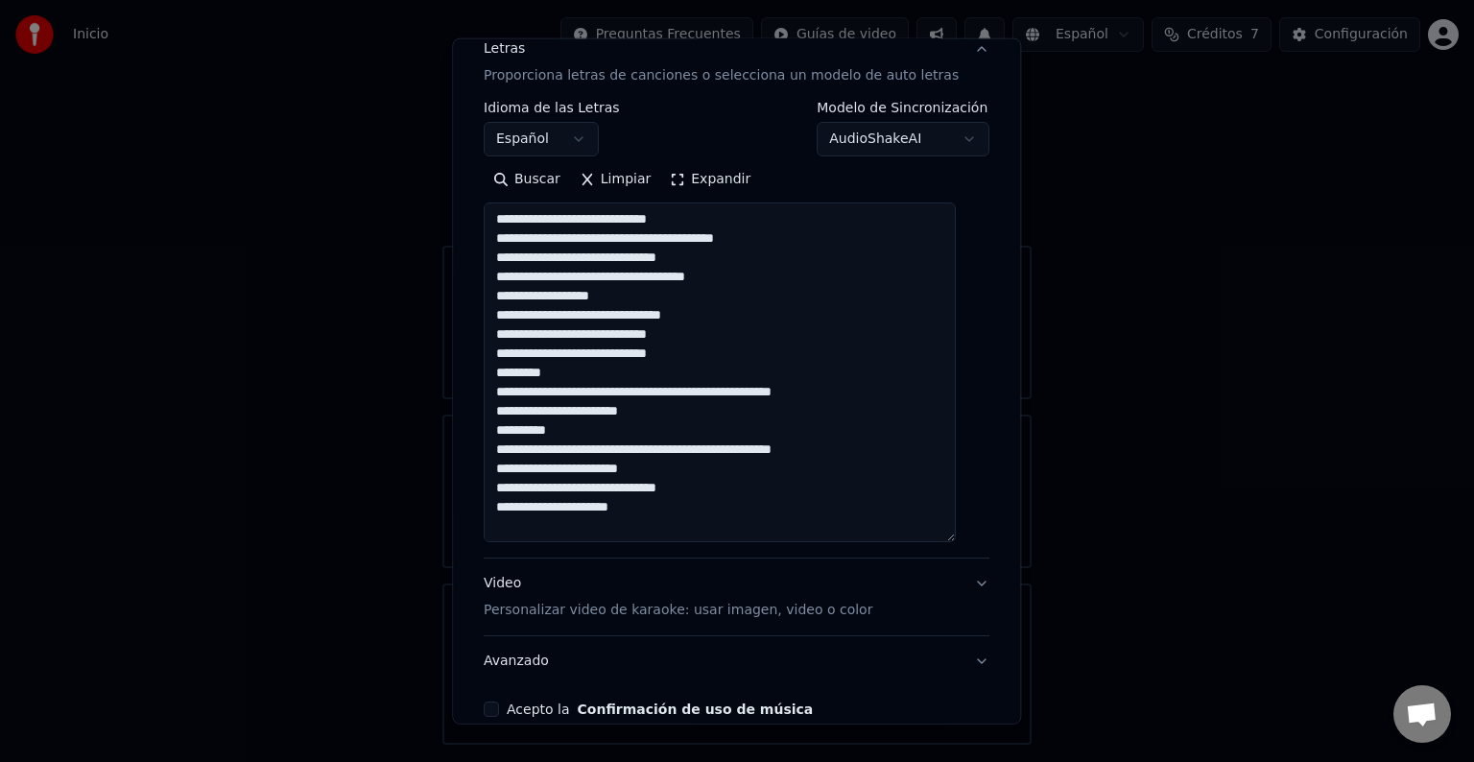
scroll to position [635, 0]
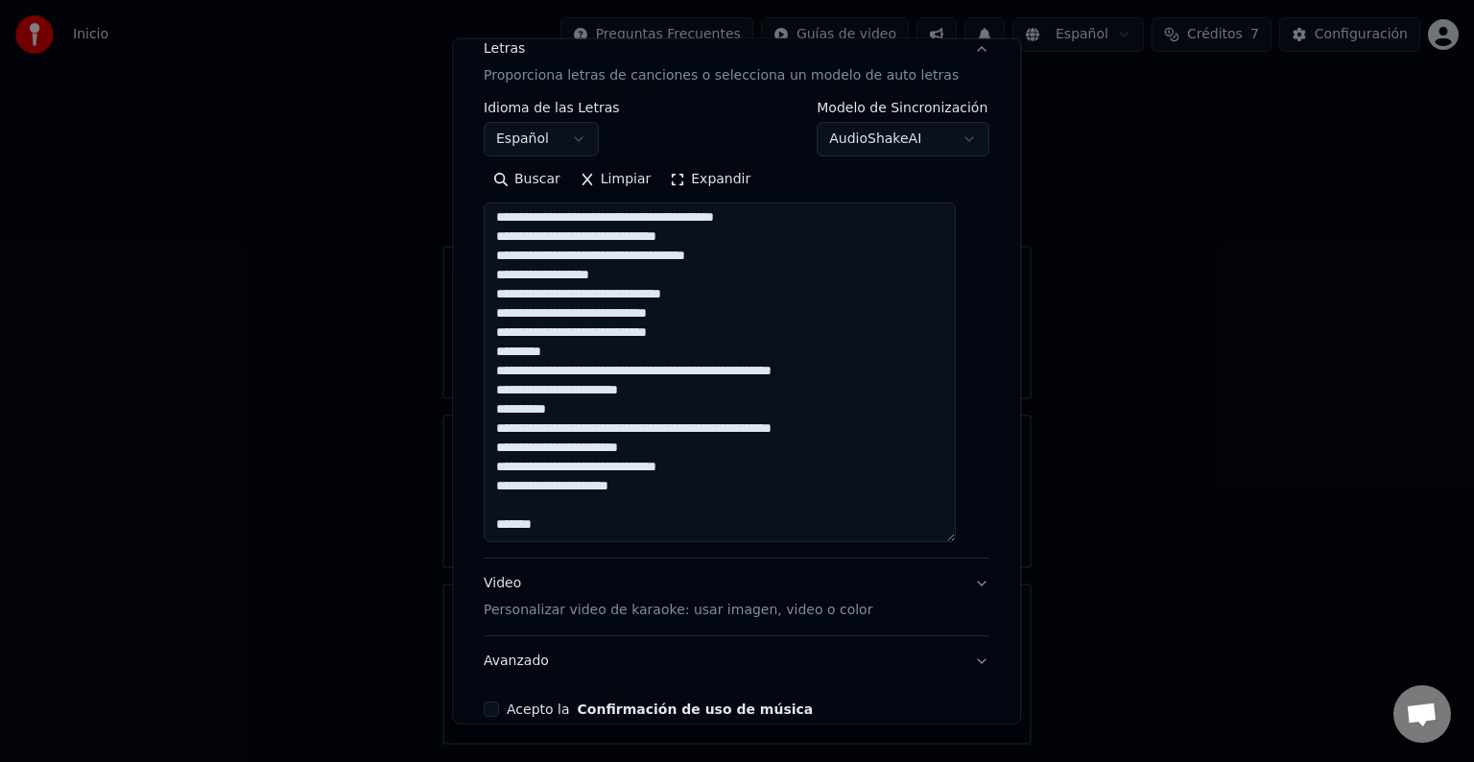
click at [728, 393] on textarea at bounding box center [720, 373] width 472 height 340
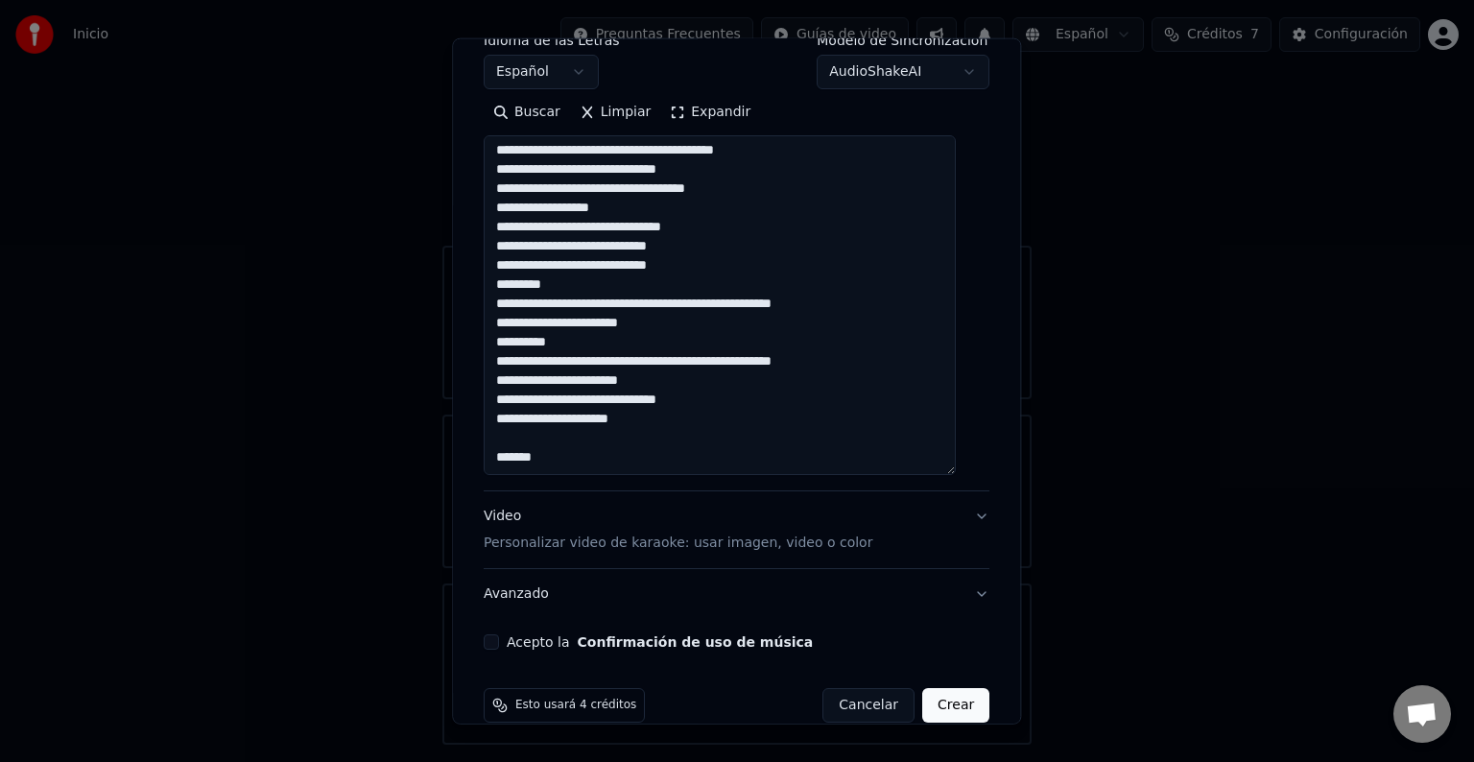
scroll to position [351, 0]
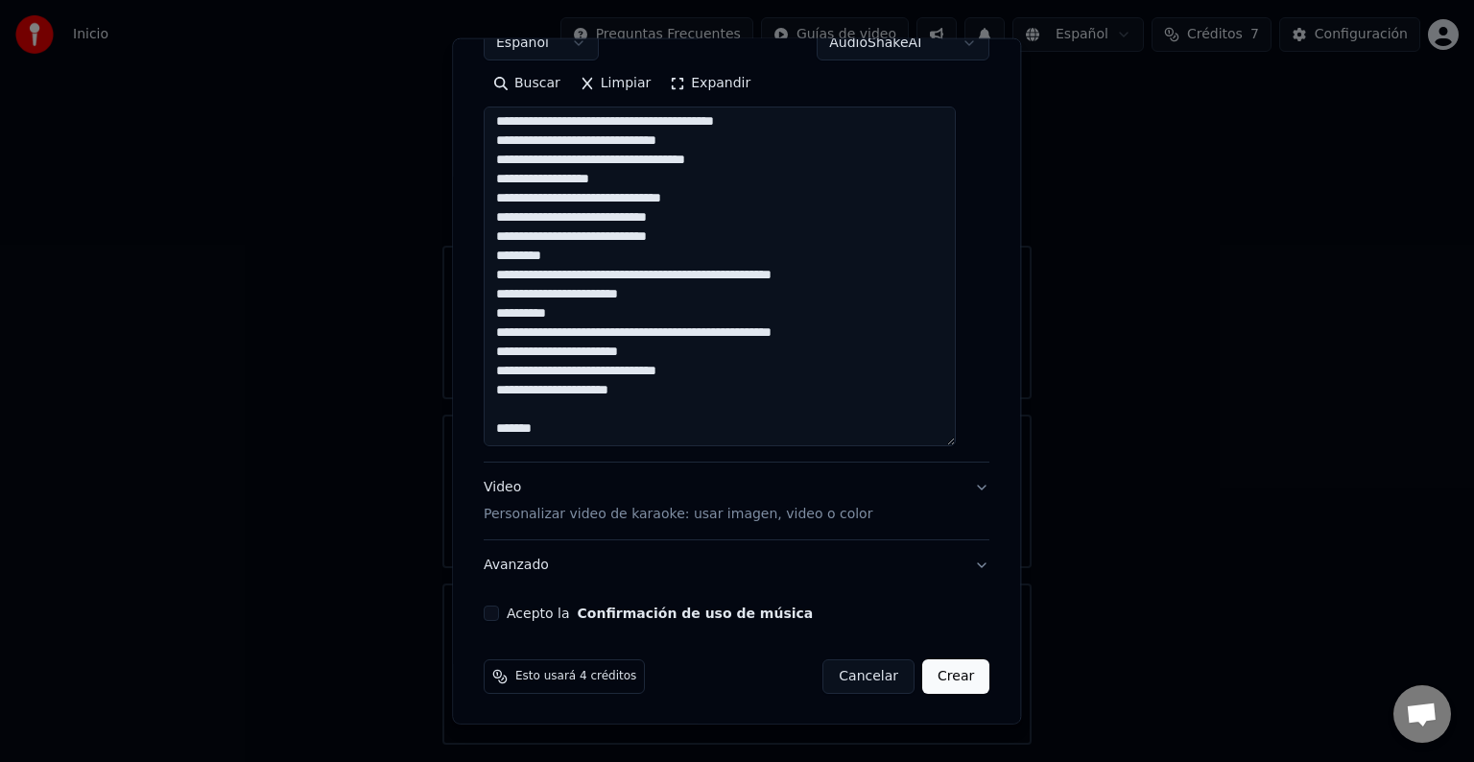
click at [641, 417] on textarea at bounding box center [720, 277] width 472 height 340
type textarea "**********"
click at [496, 612] on button "Acepto la Confirmación de uso de música" at bounding box center [491, 613] width 15 height 15
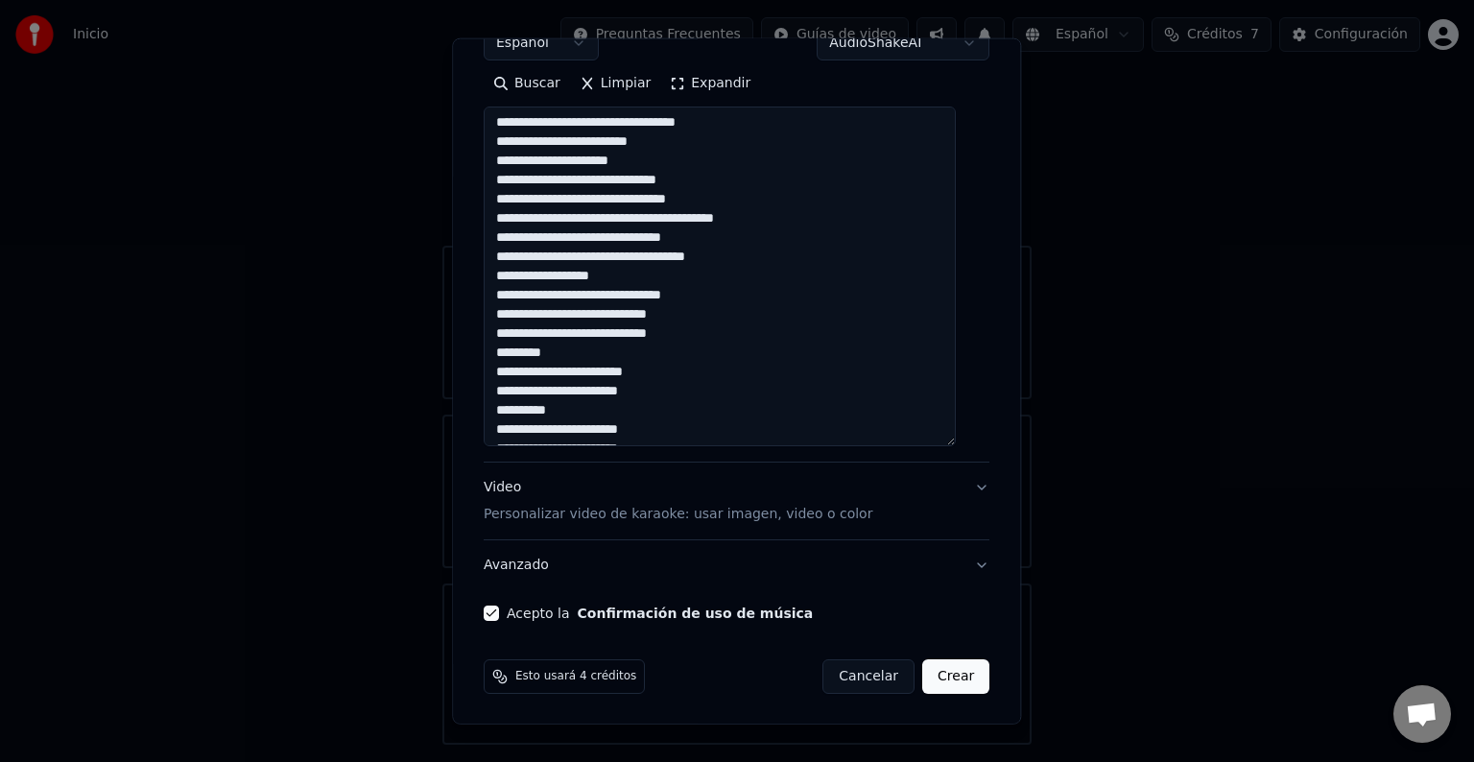
scroll to position [0, 0]
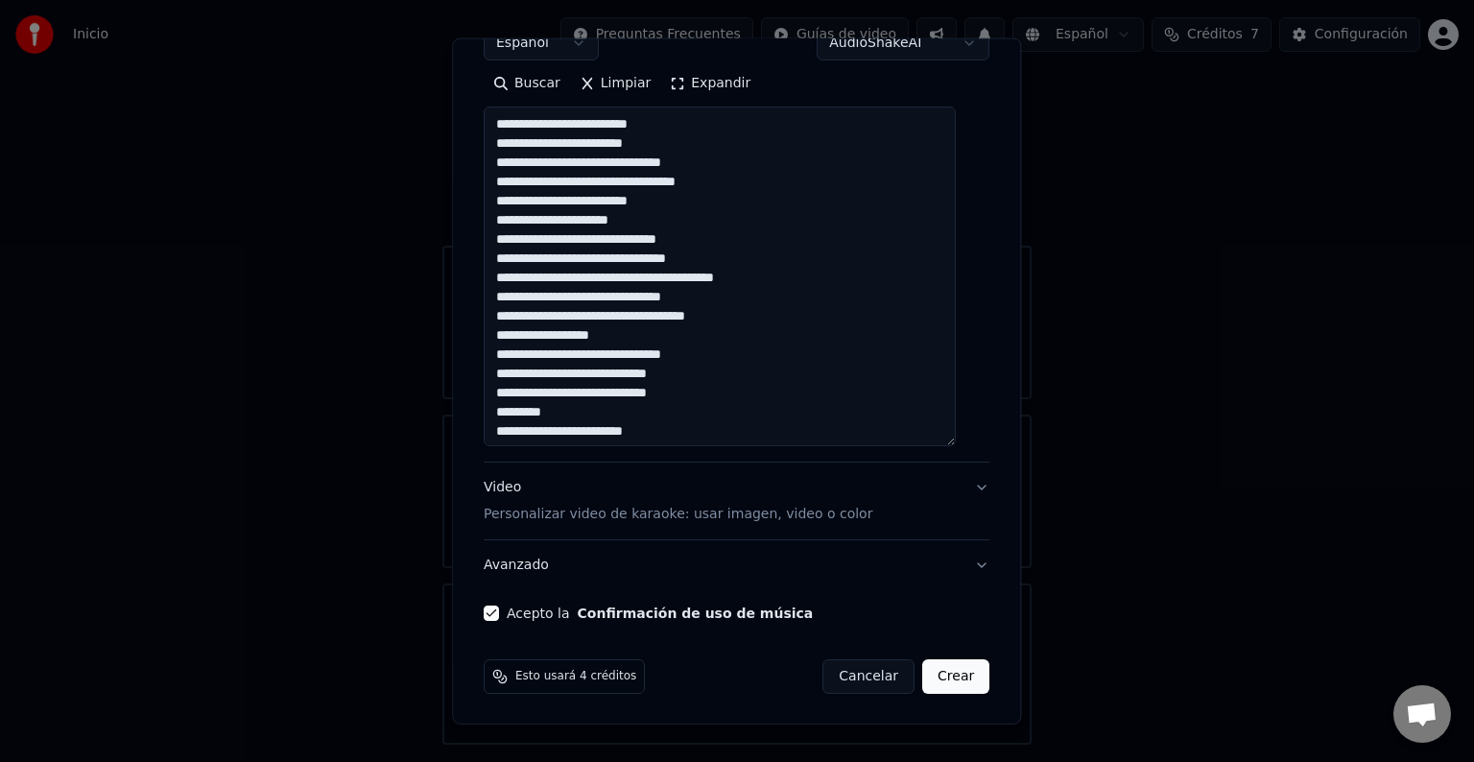
click at [563, 320] on textarea at bounding box center [720, 277] width 472 height 340
click at [688, 331] on textarea at bounding box center [720, 277] width 472 height 340
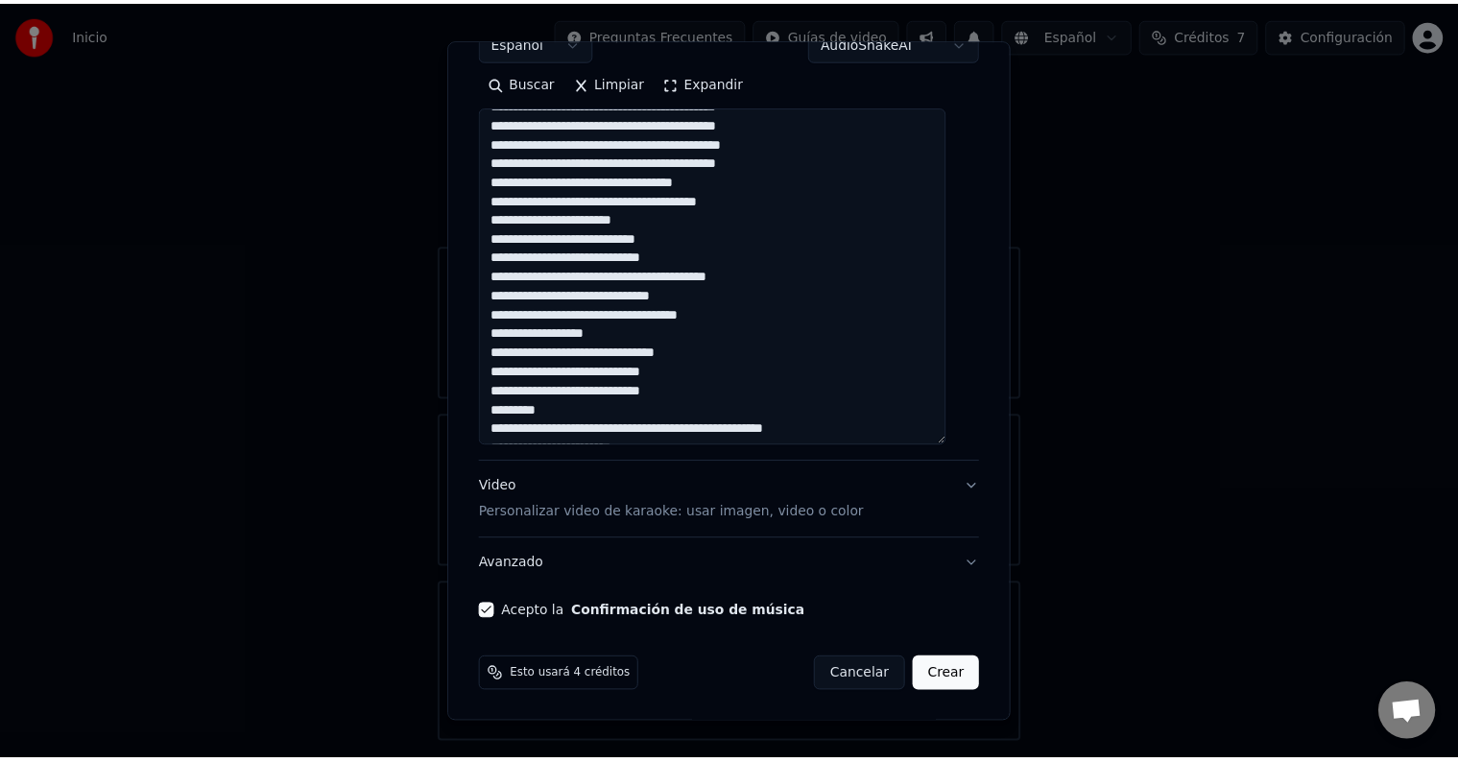
scroll to position [635, 0]
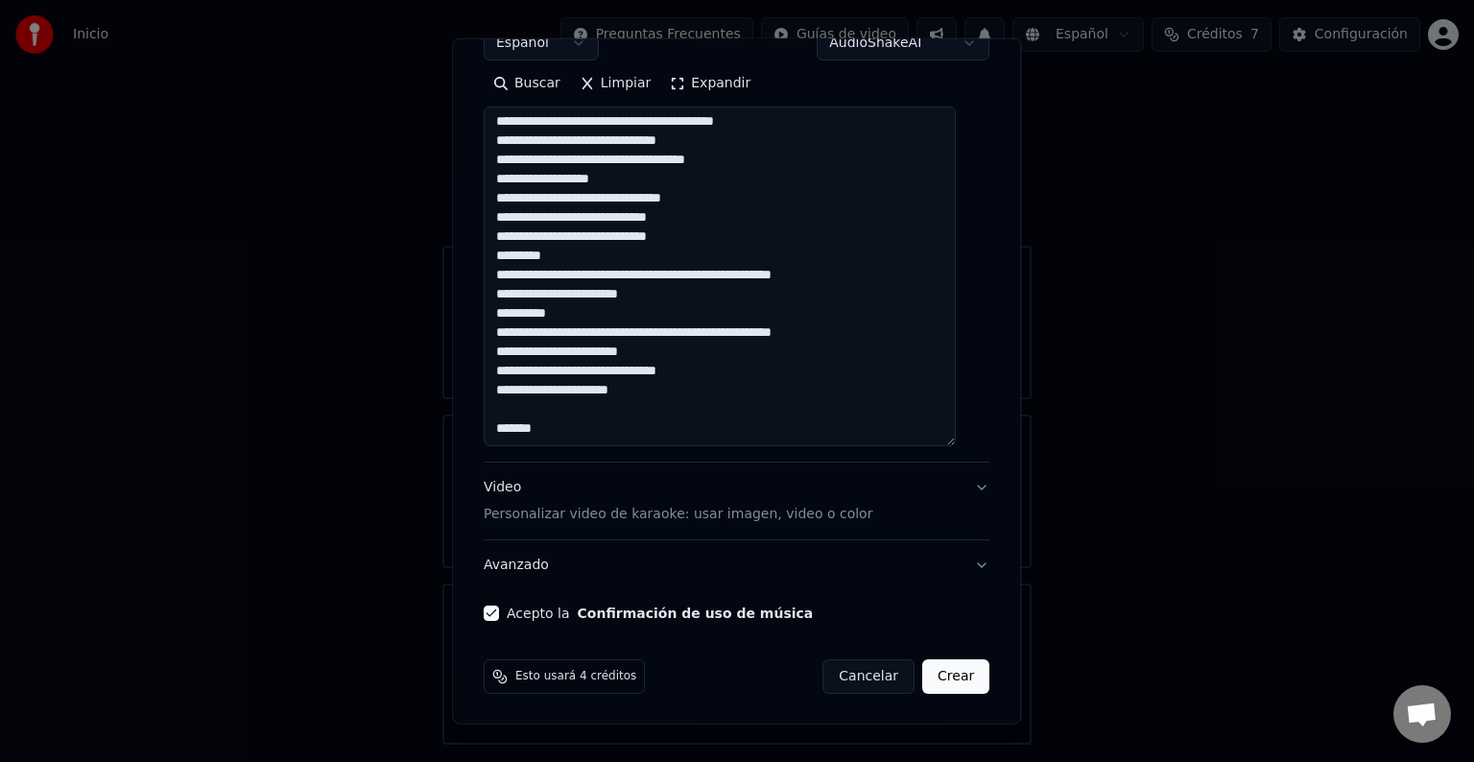
click at [940, 674] on button "Crear" at bounding box center [955, 676] width 67 height 35
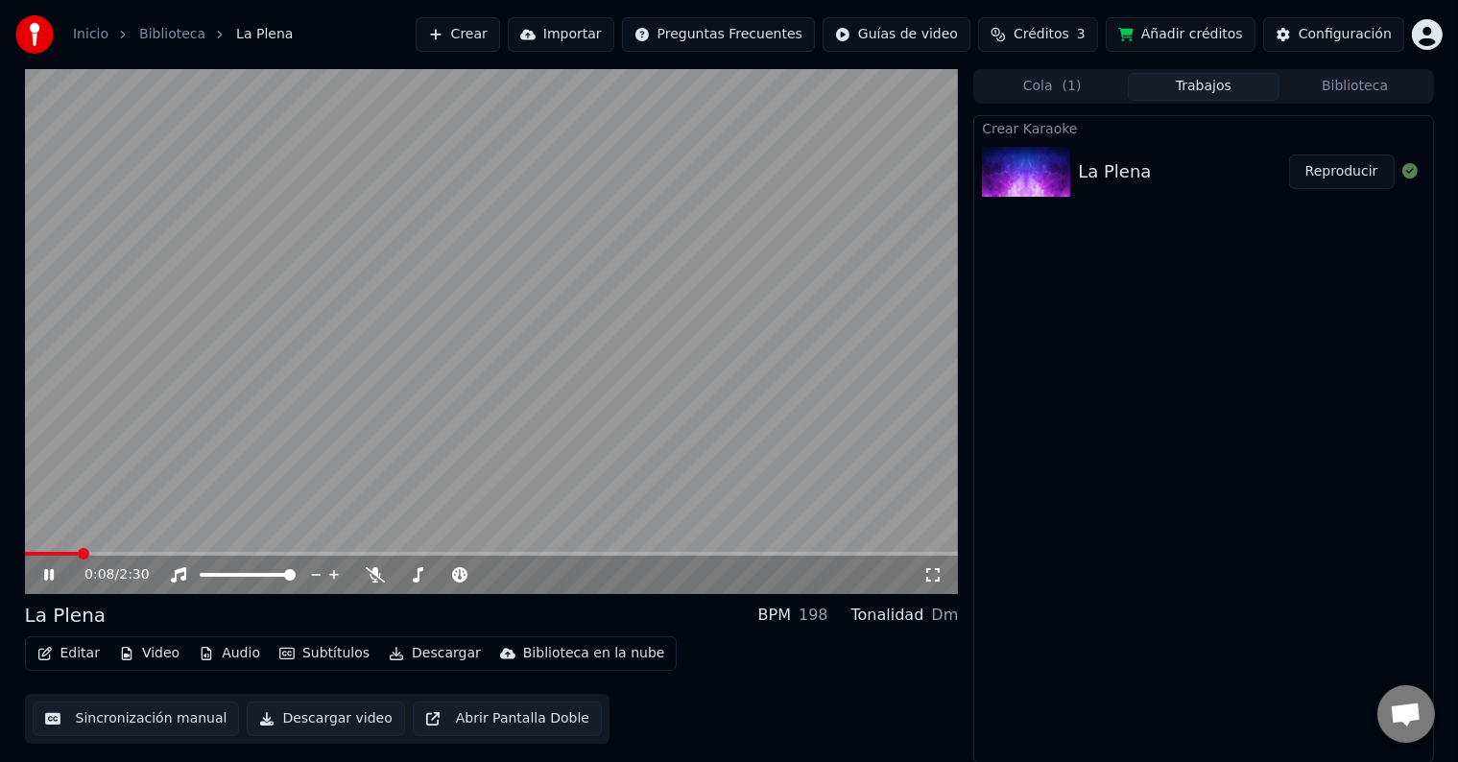
click at [39, 584] on div "0:08 / 2:30" at bounding box center [492, 574] width 919 height 19
click at [45, 576] on icon at bounding box center [49, 575] width 10 height 12
